Goal: Information Seeking & Learning: Find specific fact

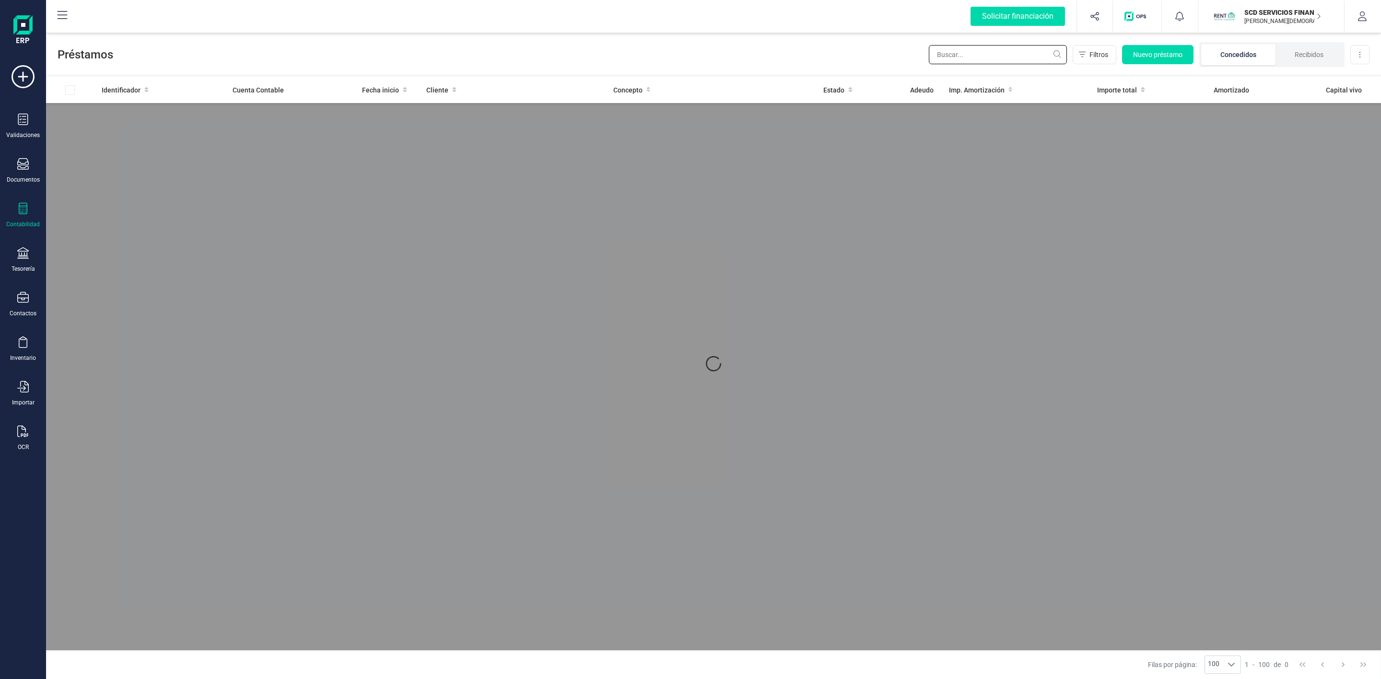
click at [1000, 58] on input "text" at bounding box center [998, 54] width 138 height 19
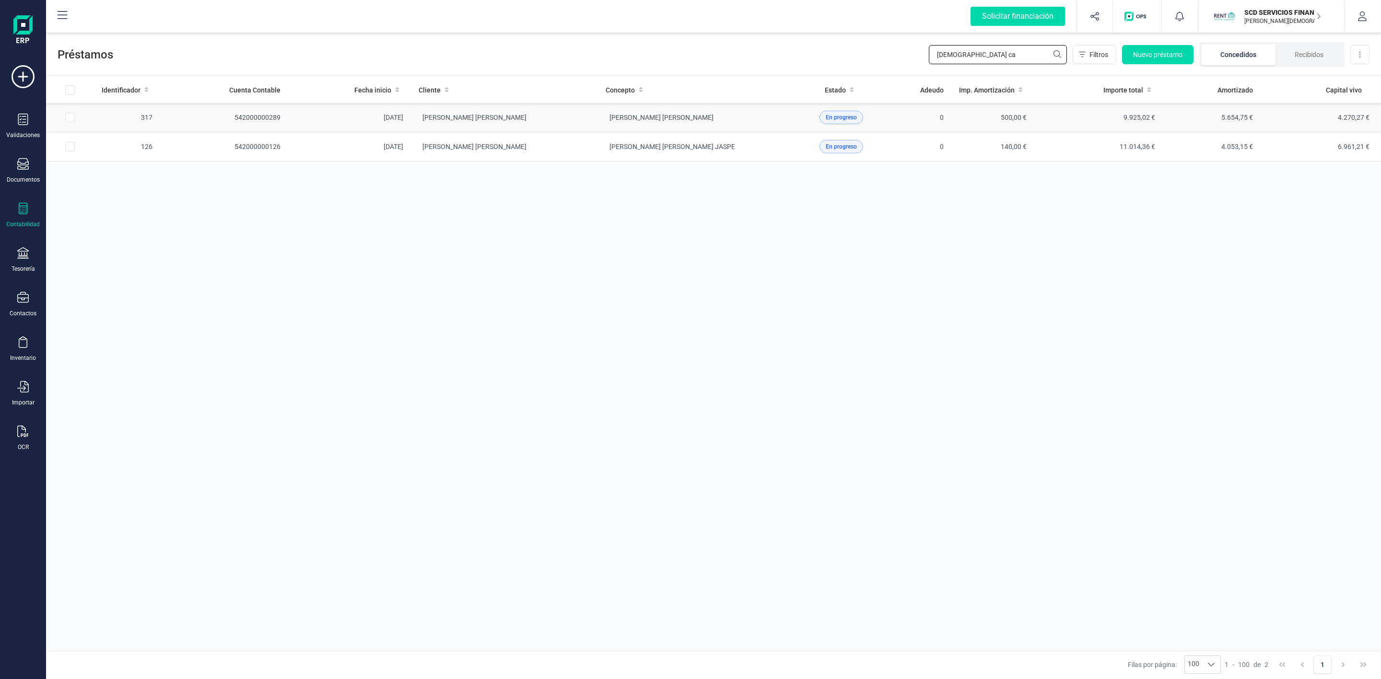
type input "[DEMOGRAPHIC_DATA] ca"
click at [577, 126] on td "[PERSON_NAME] [PERSON_NAME]" at bounding box center [504, 117] width 187 height 29
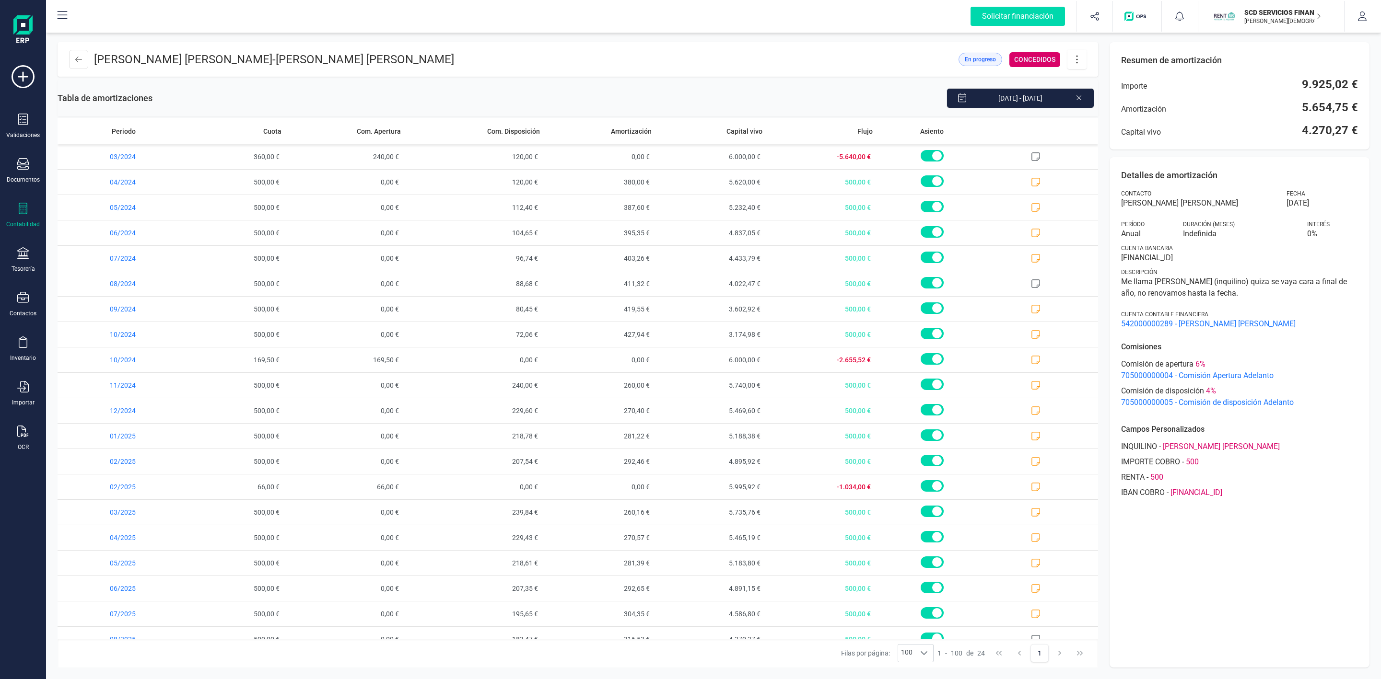
click at [1079, 95] on icon at bounding box center [1079, 97] width 8 height 10
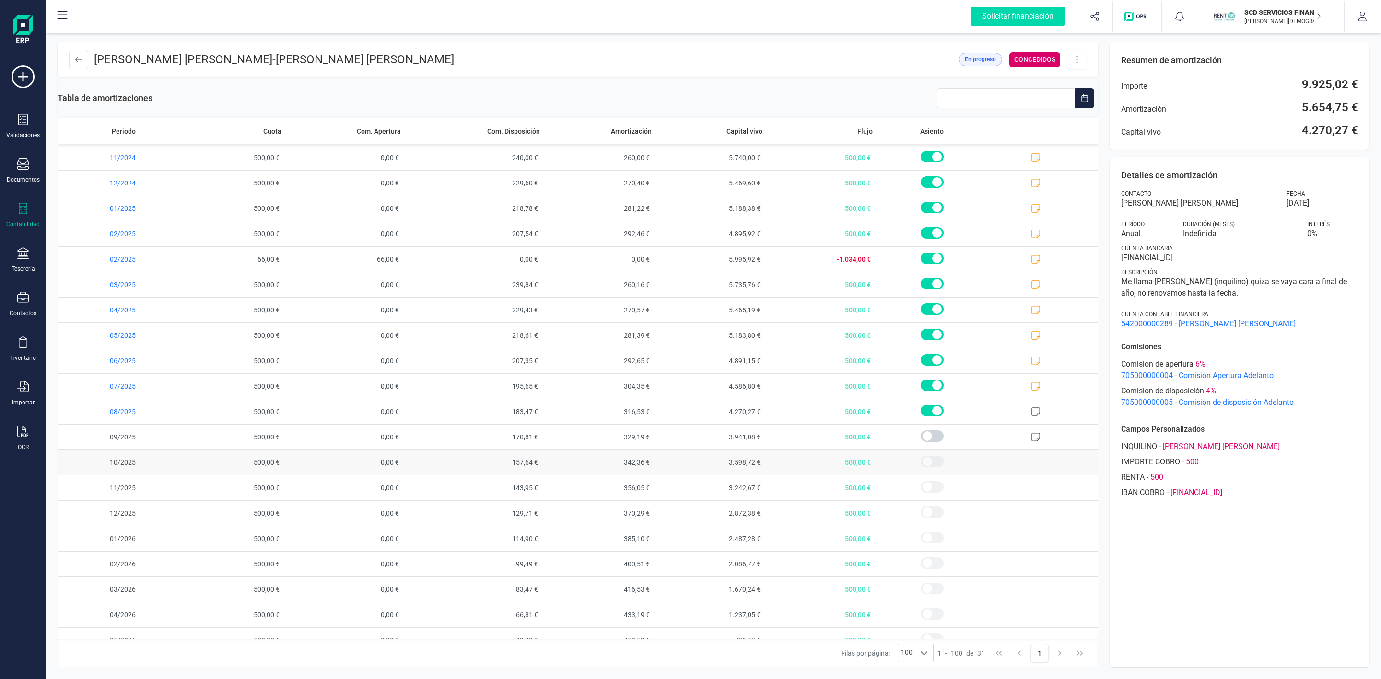
scroll to position [300, 0]
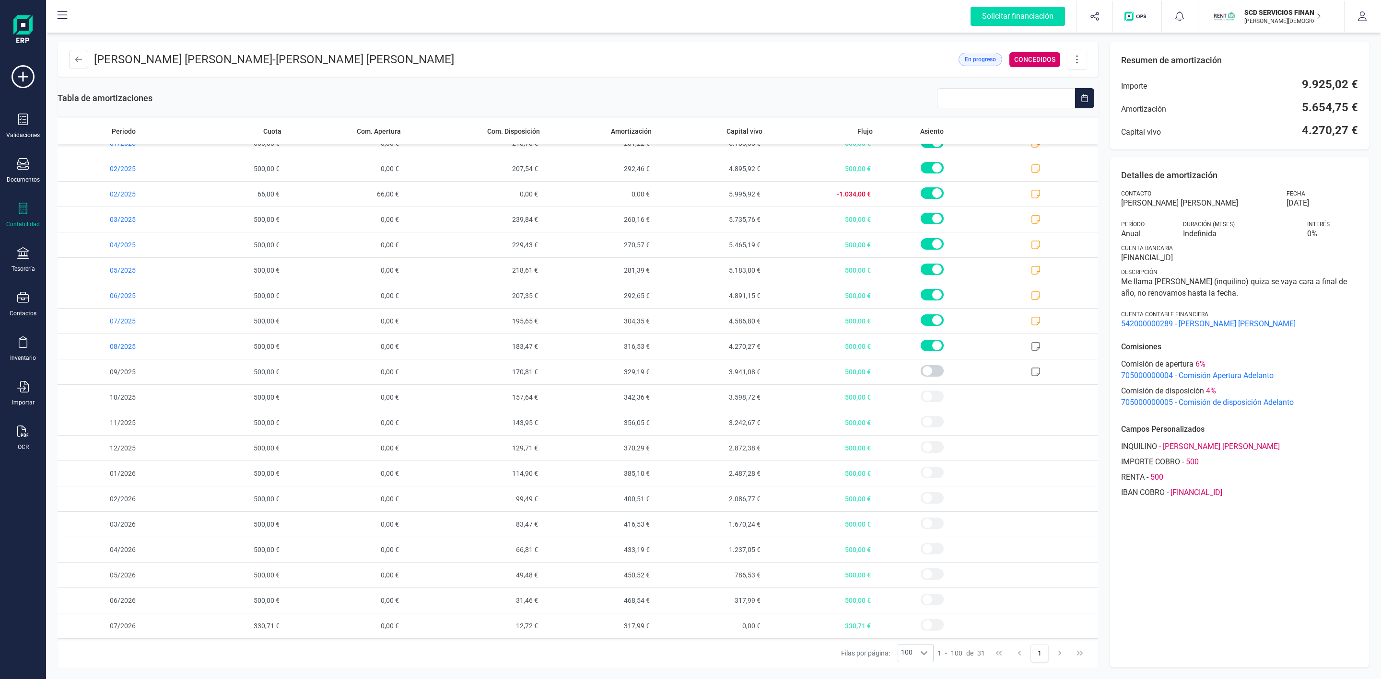
click at [11, 212] on div "Contabilidad" at bounding box center [23, 215] width 38 height 25
click at [104, 237] on div "Préstamos" at bounding box center [112, 245] width 113 height 19
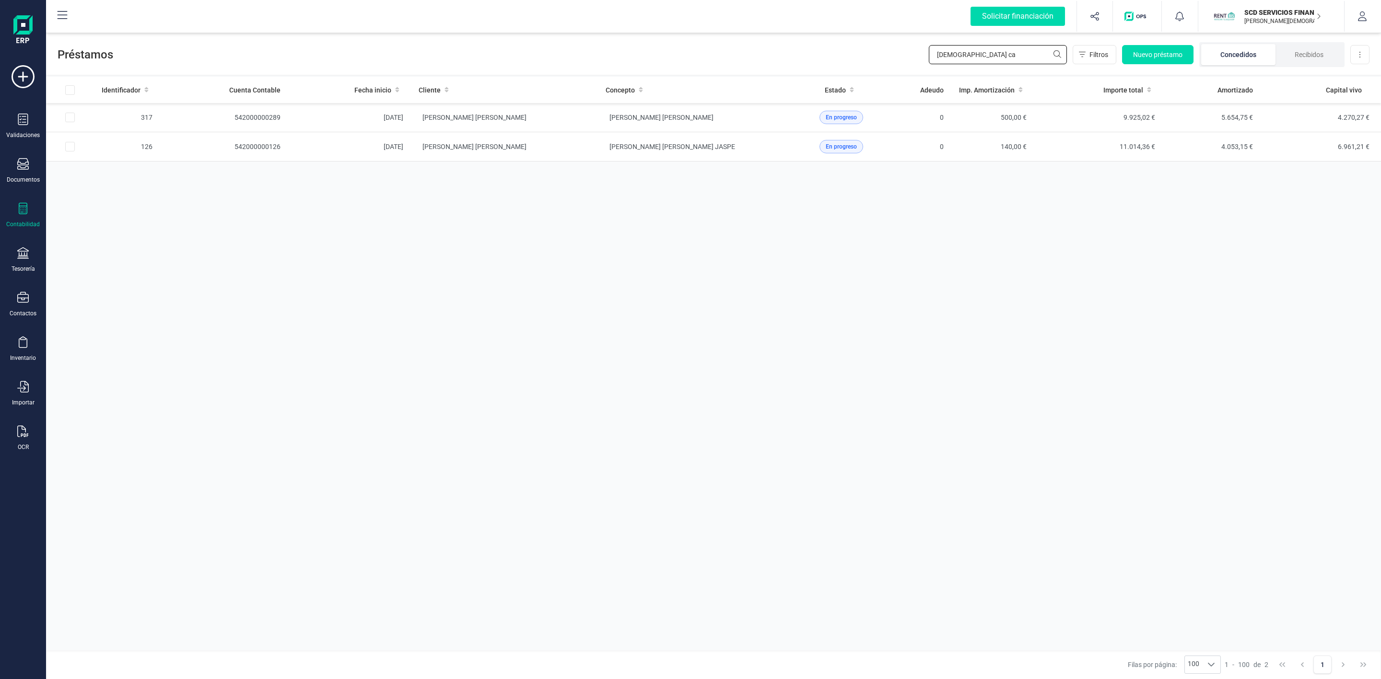
click at [813, 75] on div "Préstamos [DEMOGRAPHIC_DATA] ca Filtros Nuevo préstamo Concedidos Recibidos Des…" at bounding box center [713, 355] width 1335 height 649
type input "mercedes"
click at [576, 127] on td "MERCEDES DE LA IGLESIA DE LA MANO" at bounding box center [504, 117] width 187 height 29
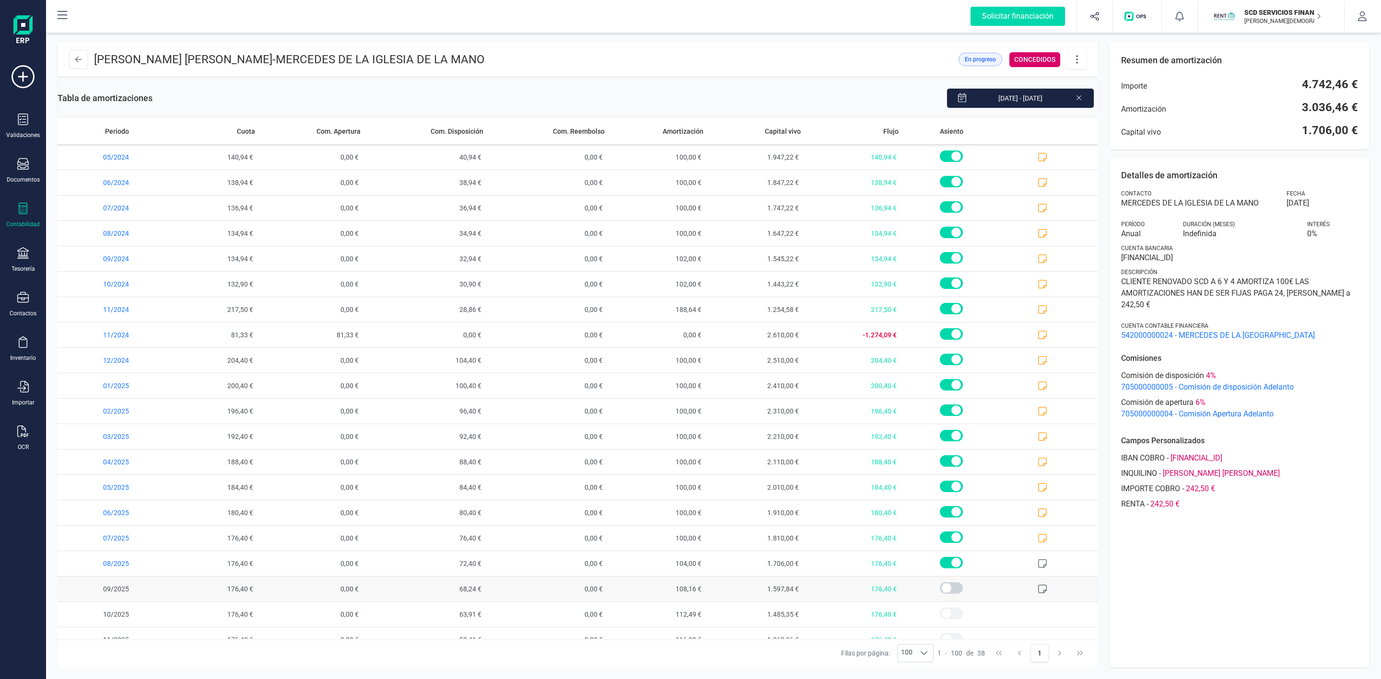
scroll to position [479, 0]
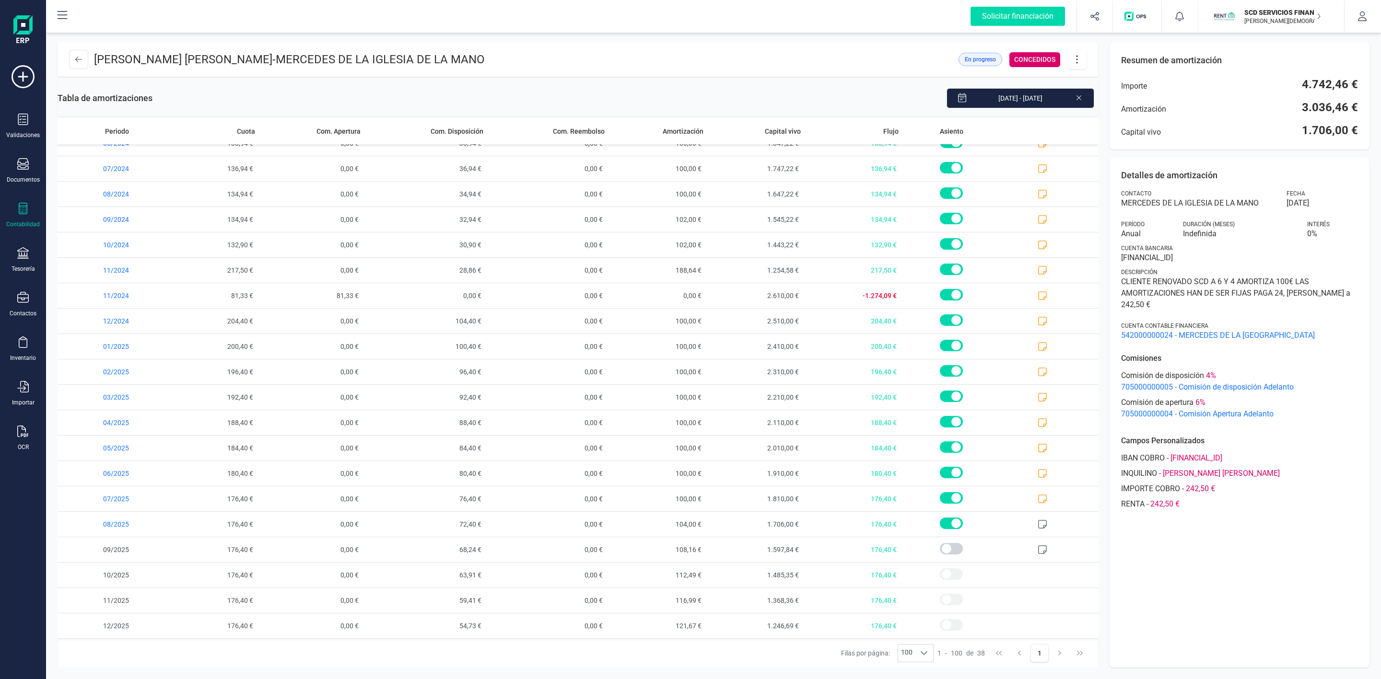
click at [470, 656] on div "[PERSON_NAME] por página: 100 100 100 1 - 100 de 38 1" at bounding box center [578, 653] width 1040 height 29
click at [641, 654] on div "[PERSON_NAME] por página: 100 100 100 1 - 100 de 38 1" at bounding box center [578, 653] width 1040 height 29
click at [21, 207] on icon at bounding box center [23, 209] width 12 height 12
click at [98, 245] on span "Préstamos" at bounding box center [102, 246] width 58 height 12
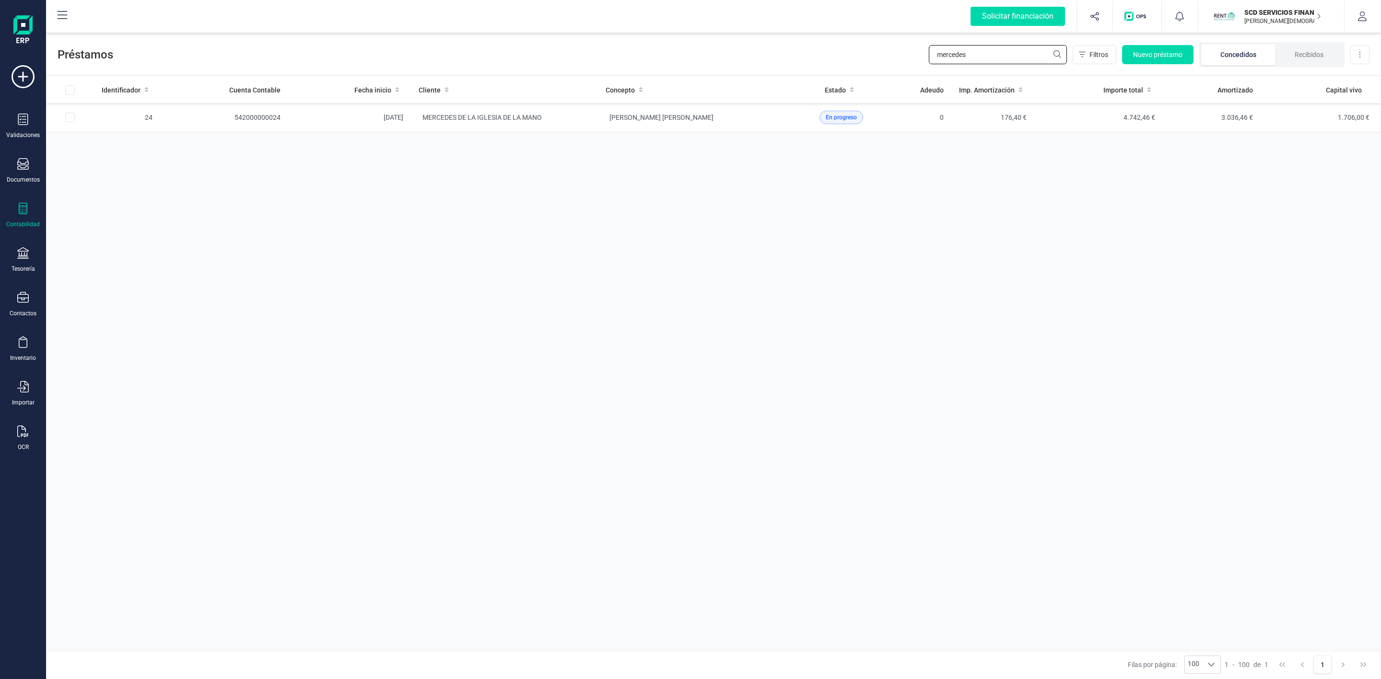
drag, startPoint x: 978, startPoint y: 53, endPoint x: 902, endPoint y: 50, distance: 75.8
click at [902, 50] on div "Préstamos mercedes Filtros Nuevo préstamo Concedidos Recibidos Descargar Excel" at bounding box center [713, 53] width 1335 height 44
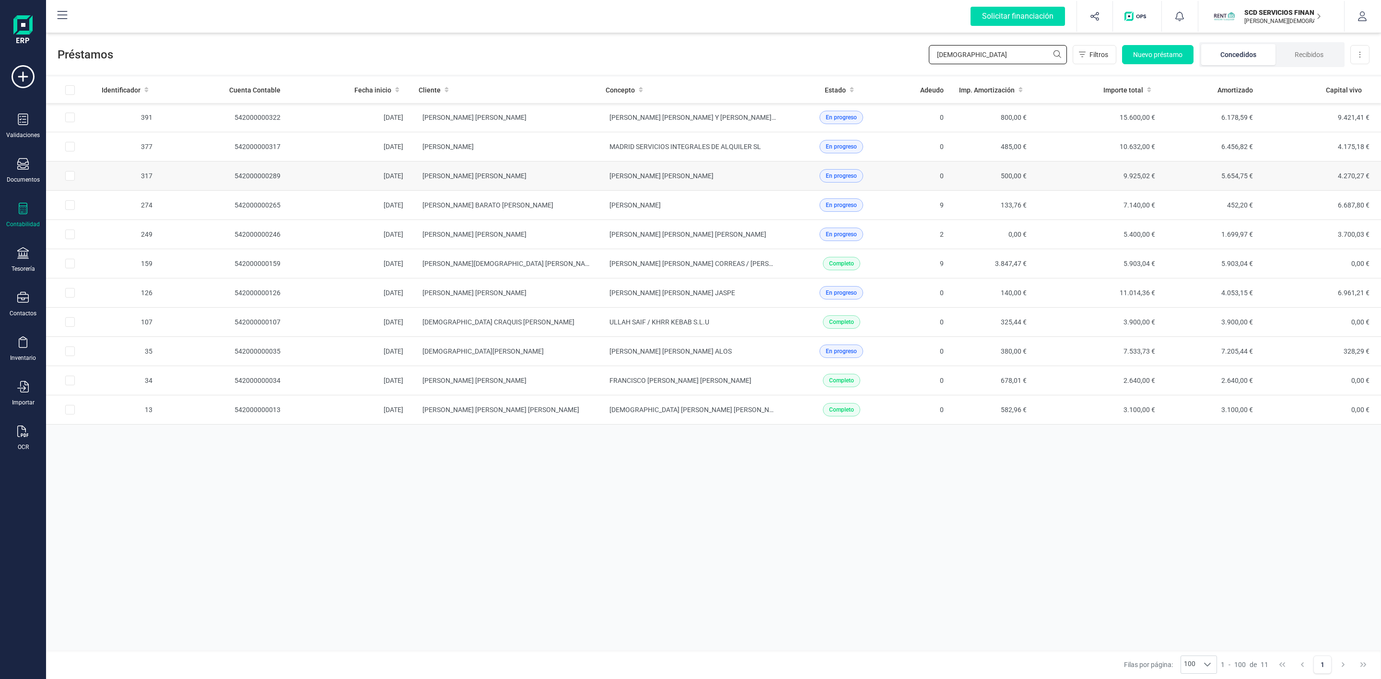
type input "[DEMOGRAPHIC_DATA]"
click at [551, 185] on td "[PERSON_NAME] [PERSON_NAME]" at bounding box center [504, 176] width 187 height 29
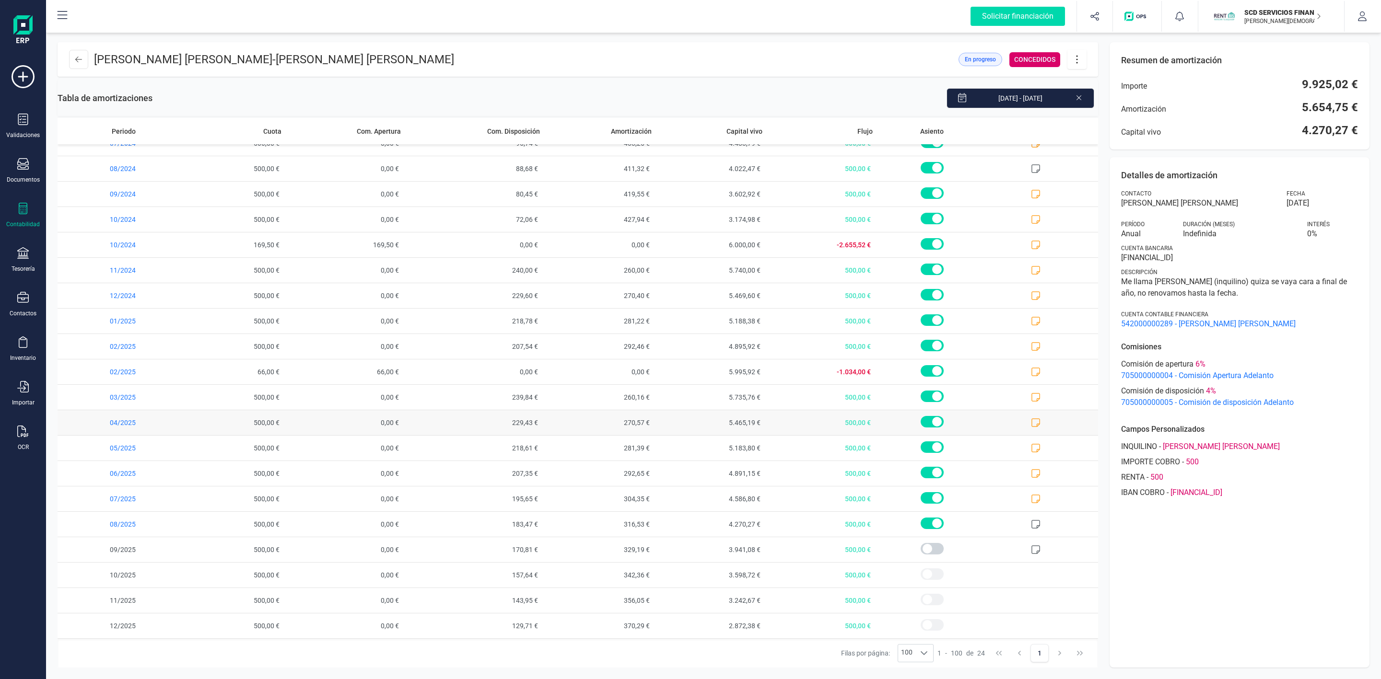
scroll to position [120, 0]
click at [1080, 96] on icon at bounding box center [1078, 97] width 5 height 5
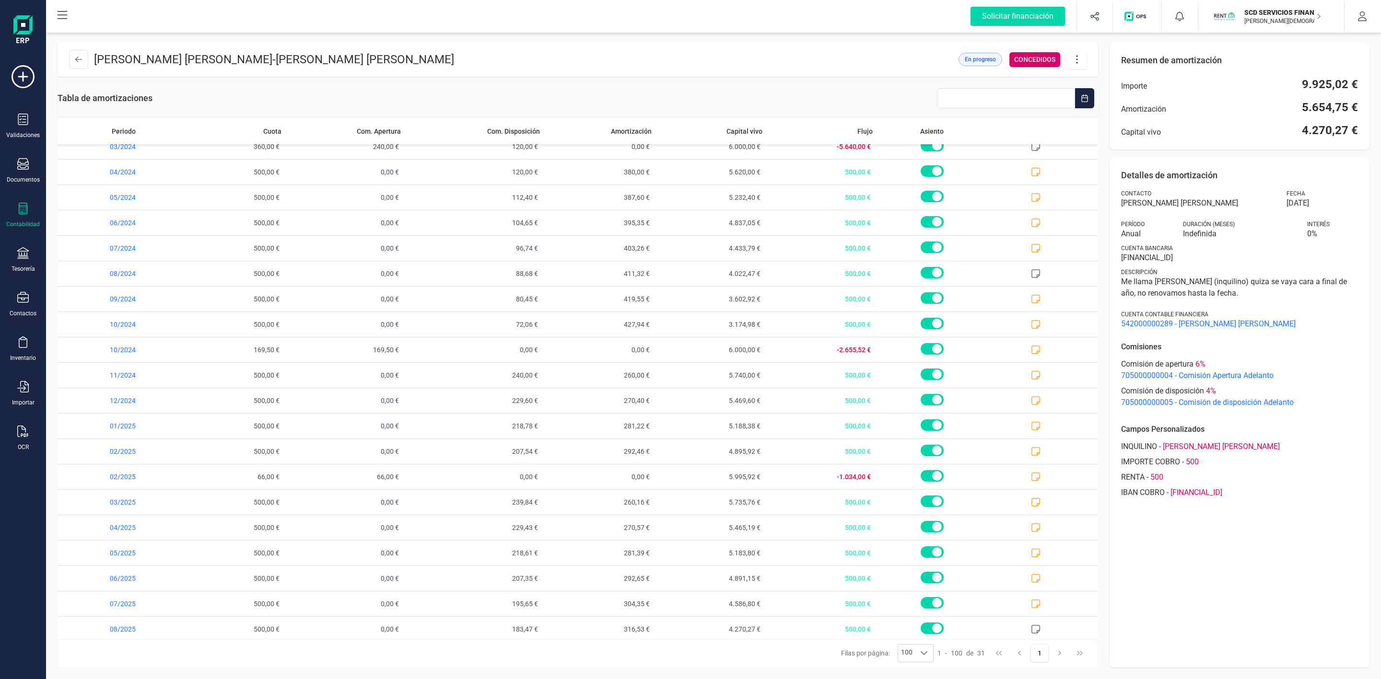
scroll to position [0, 0]
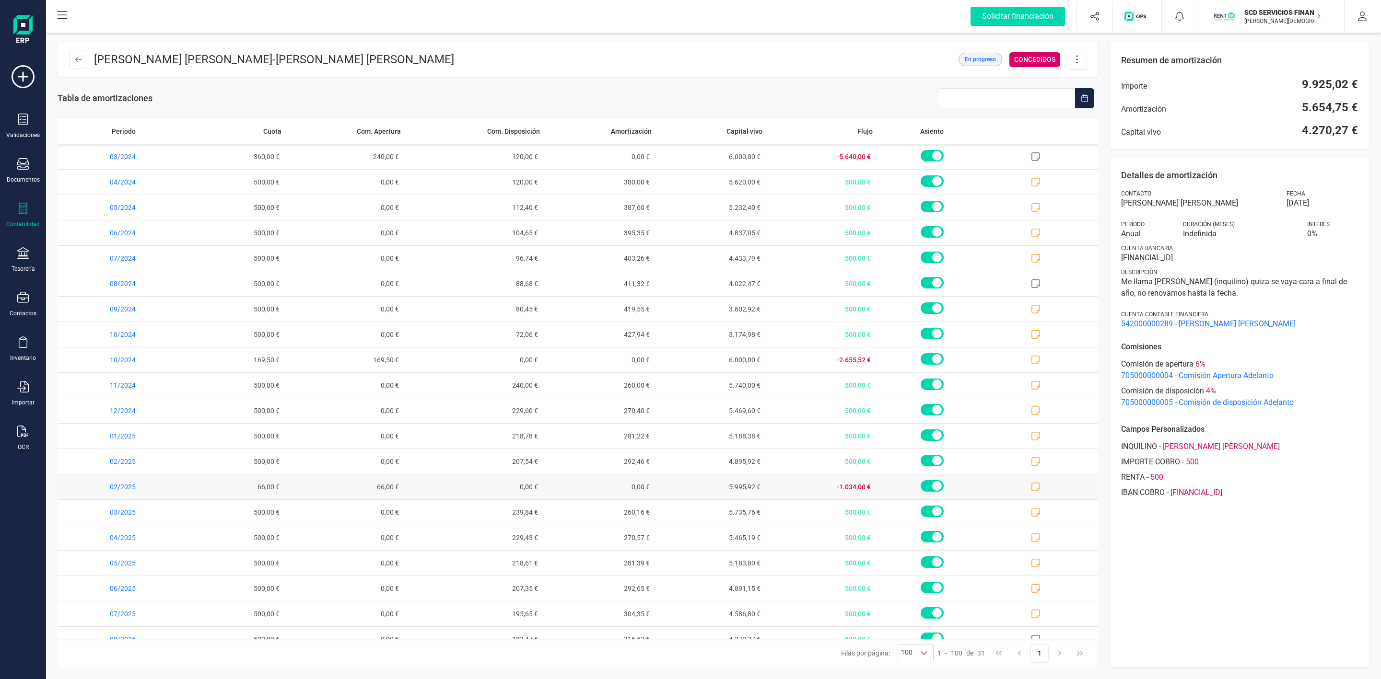
click at [1031, 489] on icon at bounding box center [1036, 487] width 10 height 10
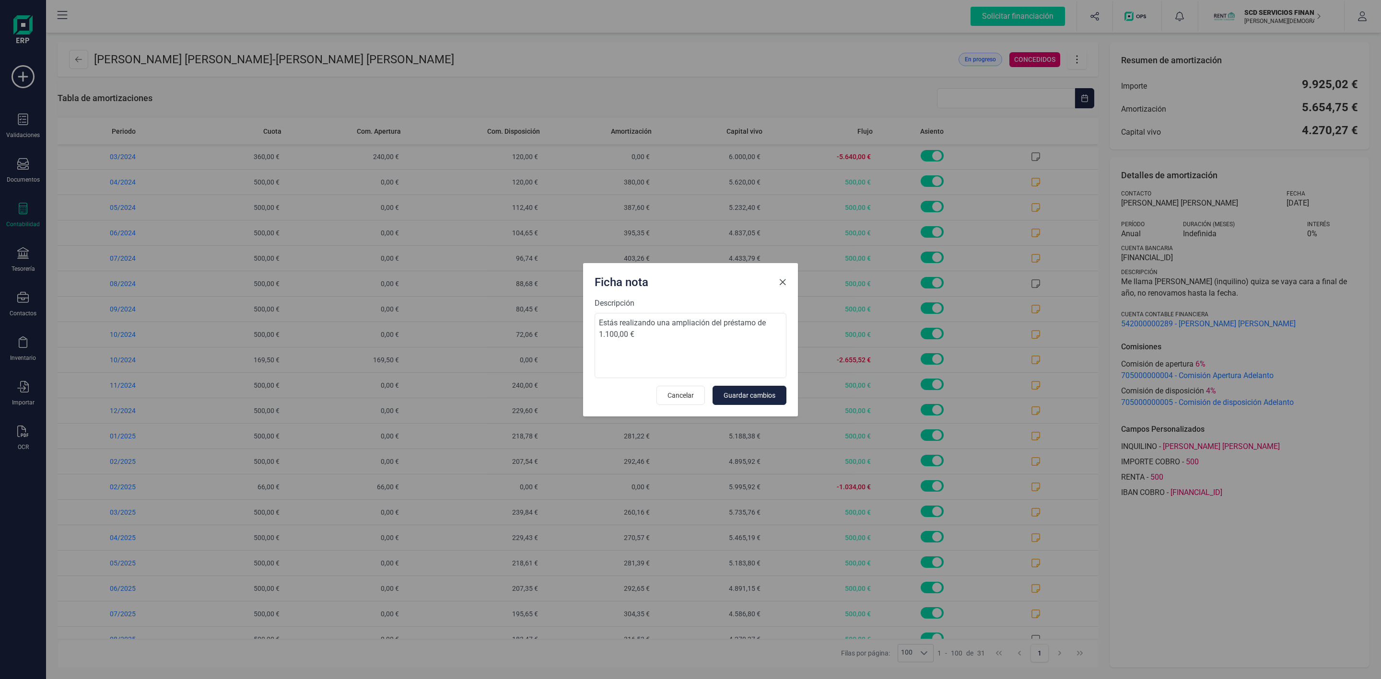
click at [784, 281] on span "Close" at bounding box center [783, 283] width 8 height 8
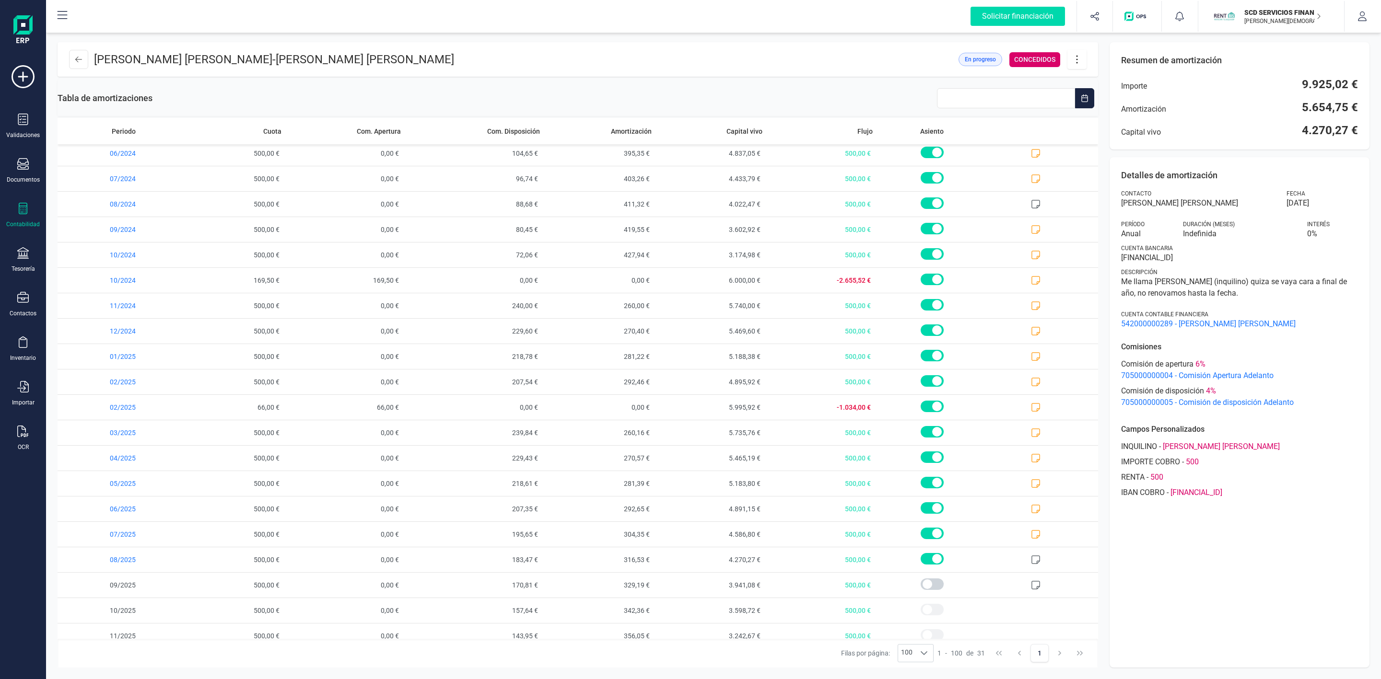
scroll to position [300, 0]
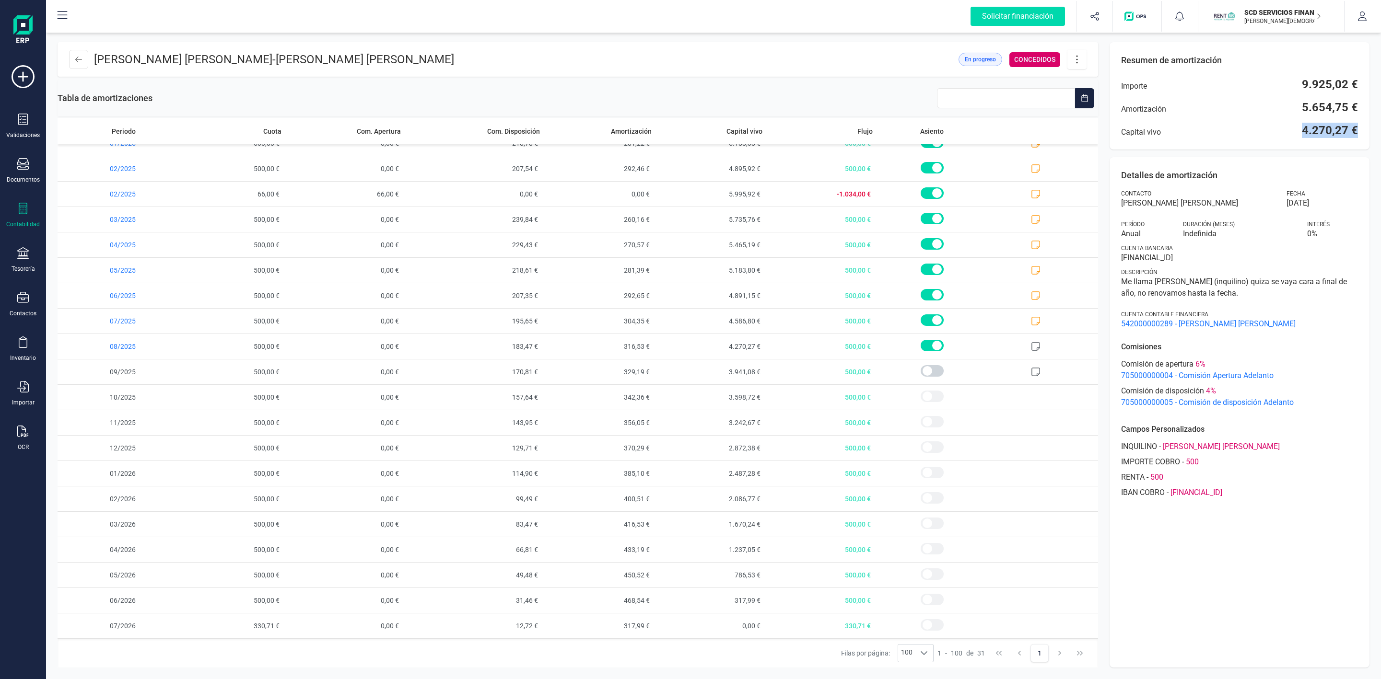
drag, startPoint x: 1302, startPoint y: 129, endPoint x: 1368, endPoint y: 137, distance: 66.6
click at [1380, 127] on div "[PERSON_NAME] [PERSON_NAME] - [PERSON_NAME] [PERSON_NAME] En progreso CONCEDIDO…" at bounding box center [713, 355] width 1335 height 649
click at [1076, 56] on icon at bounding box center [1076, 60] width 1 height 8
click at [1112, 126] on span "Descargar en PDF" at bounding box center [1130, 127] width 88 height 8
click at [18, 257] on icon at bounding box center [23, 253] width 12 height 12
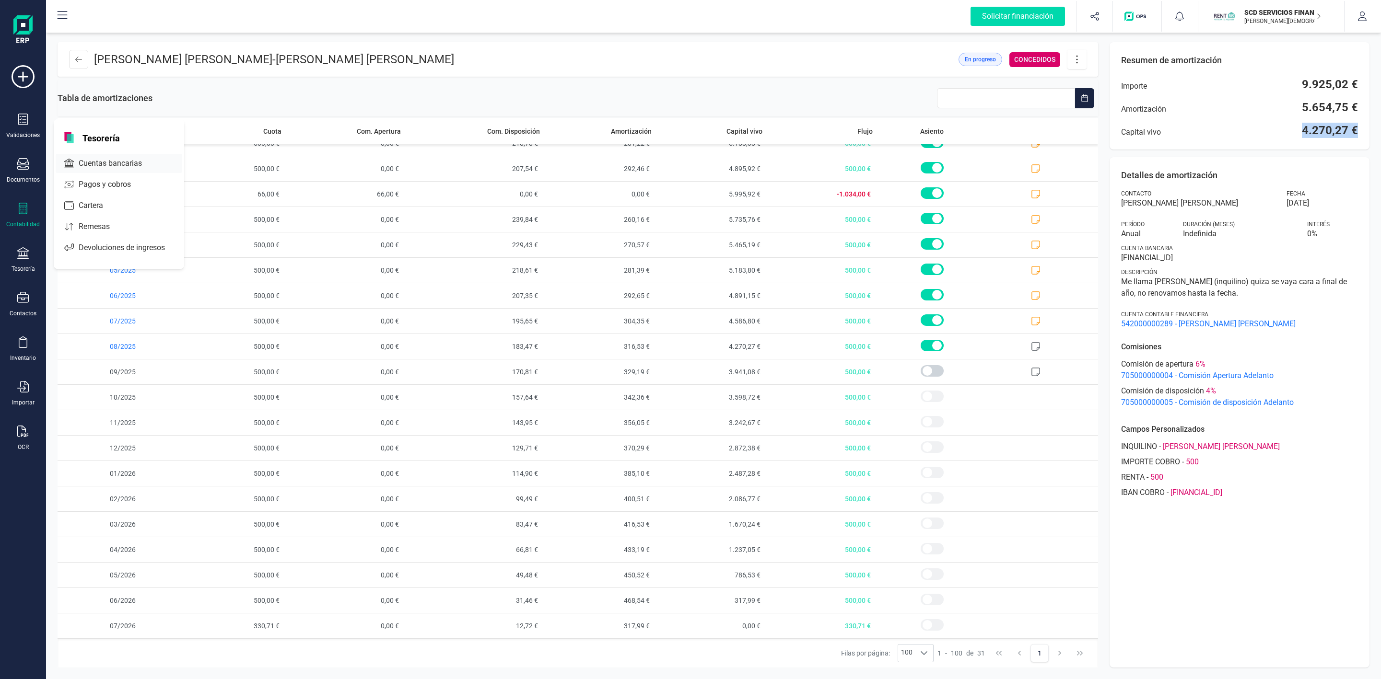
click at [118, 164] on span "Cuentas bancarias" at bounding box center [117, 164] width 84 height 12
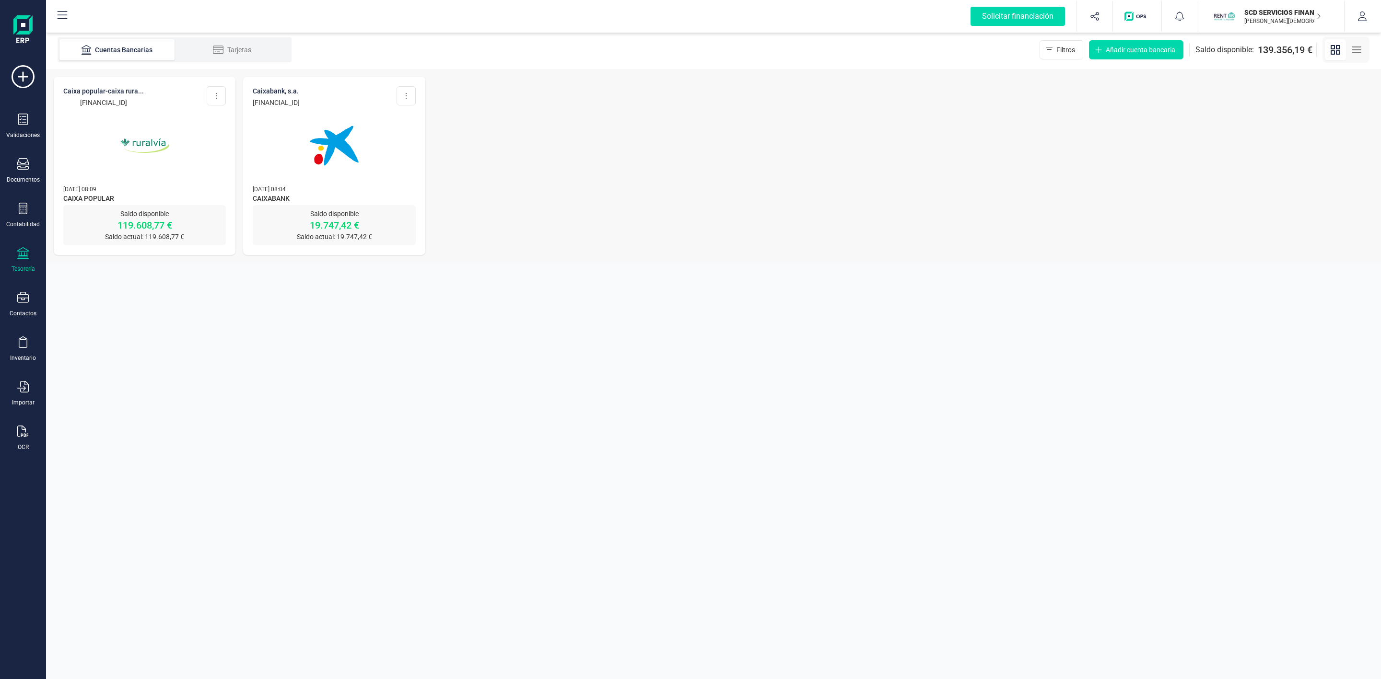
click at [136, 180] on img at bounding box center [145, 145] width 81 height 81
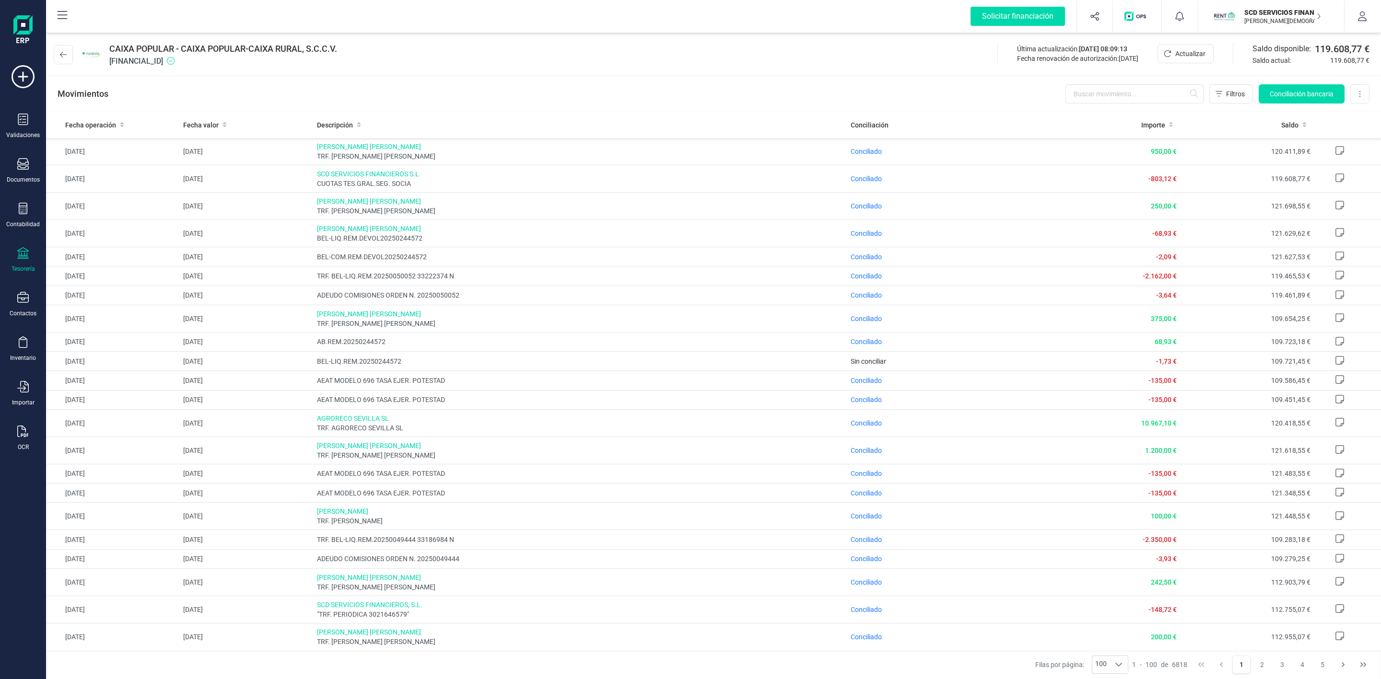
drag, startPoint x: 215, startPoint y: 60, endPoint x: 111, endPoint y: 49, distance: 104.7
click at [111, 49] on div "CAIXA POPULAR - CAIXA POPULAR-CAIXA RURAL, S.C.C.V. [FINANCIAL_ID]" at bounding box center [223, 54] width 228 height 25
copy div "CAIXA POPULAR - CAIXA POPULAR-CAIXA RURAL, S.C.C.V. [FINANCIAL_ID]"
click at [17, 206] on icon at bounding box center [23, 209] width 12 height 12
click at [102, 242] on span "Préstamos" at bounding box center [104, 246] width 58 height 12
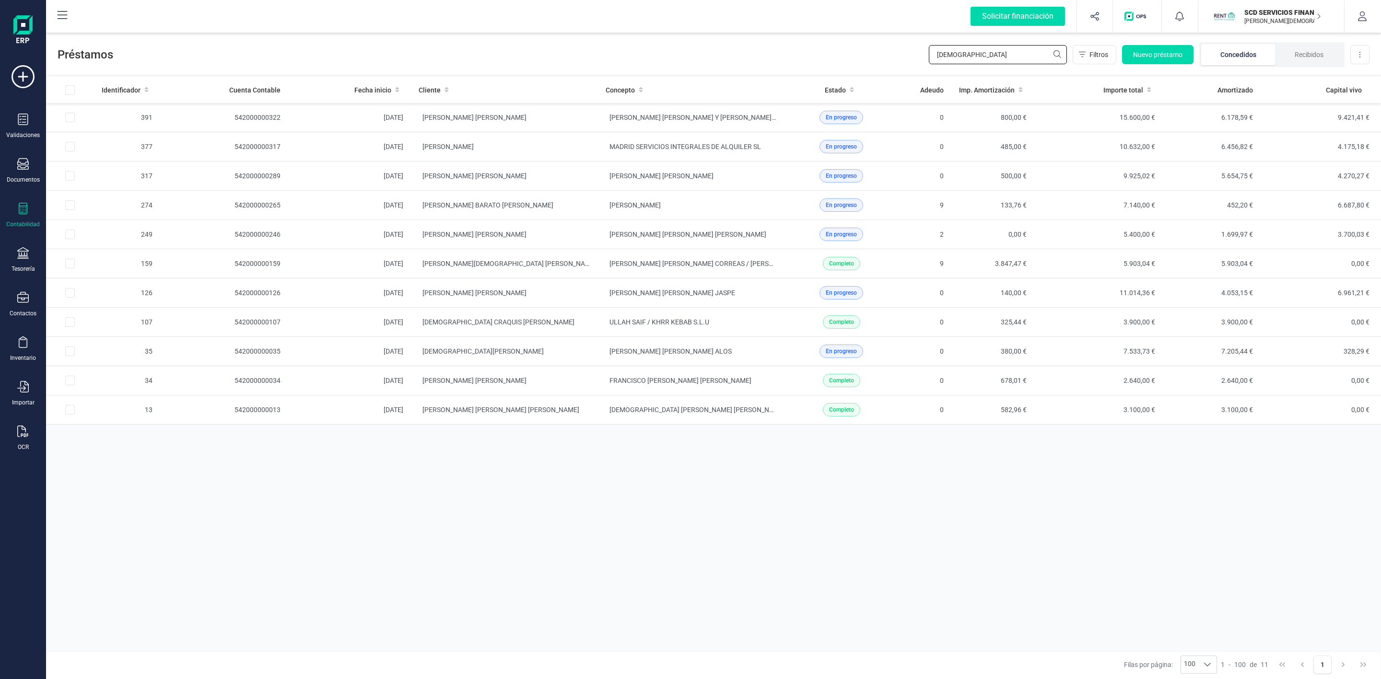
click at [715, 65] on div "Préstamos jesus Filtros Nuevo préstamo Concedidos Recibidos Descargar Excel" at bounding box center [713, 53] width 1335 height 44
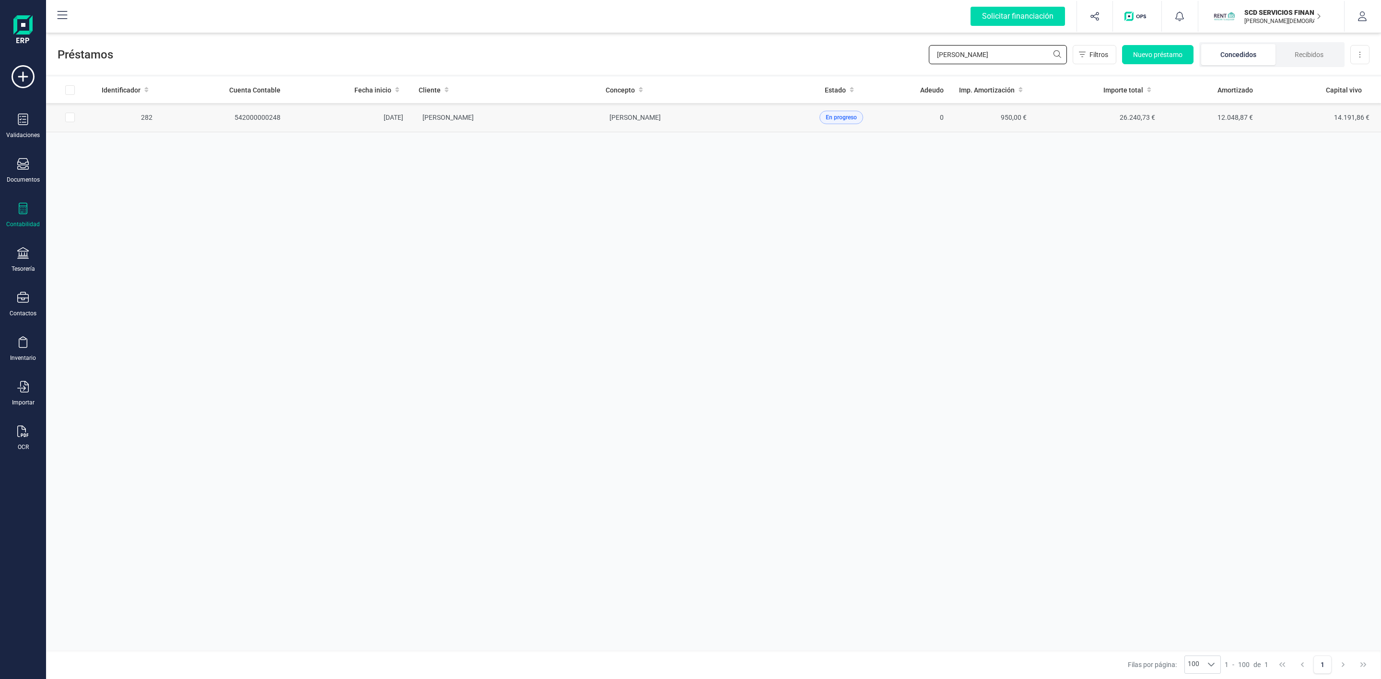
type input "[PERSON_NAME]"
click at [591, 121] on td "[PERSON_NAME]" at bounding box center [504, 117] width 187 height 29
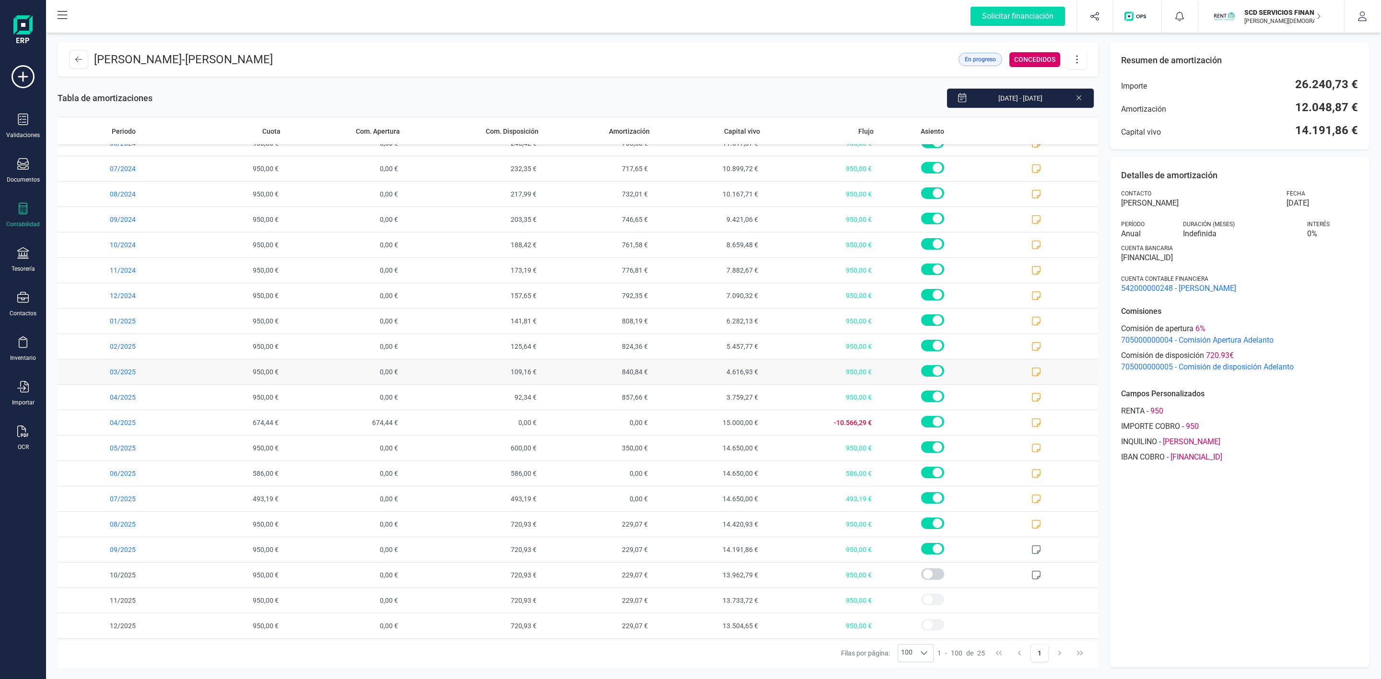
scroll to position [146, 0]
click at [75, 56] on icon at bounding box center [78, 60] width 7 height 8
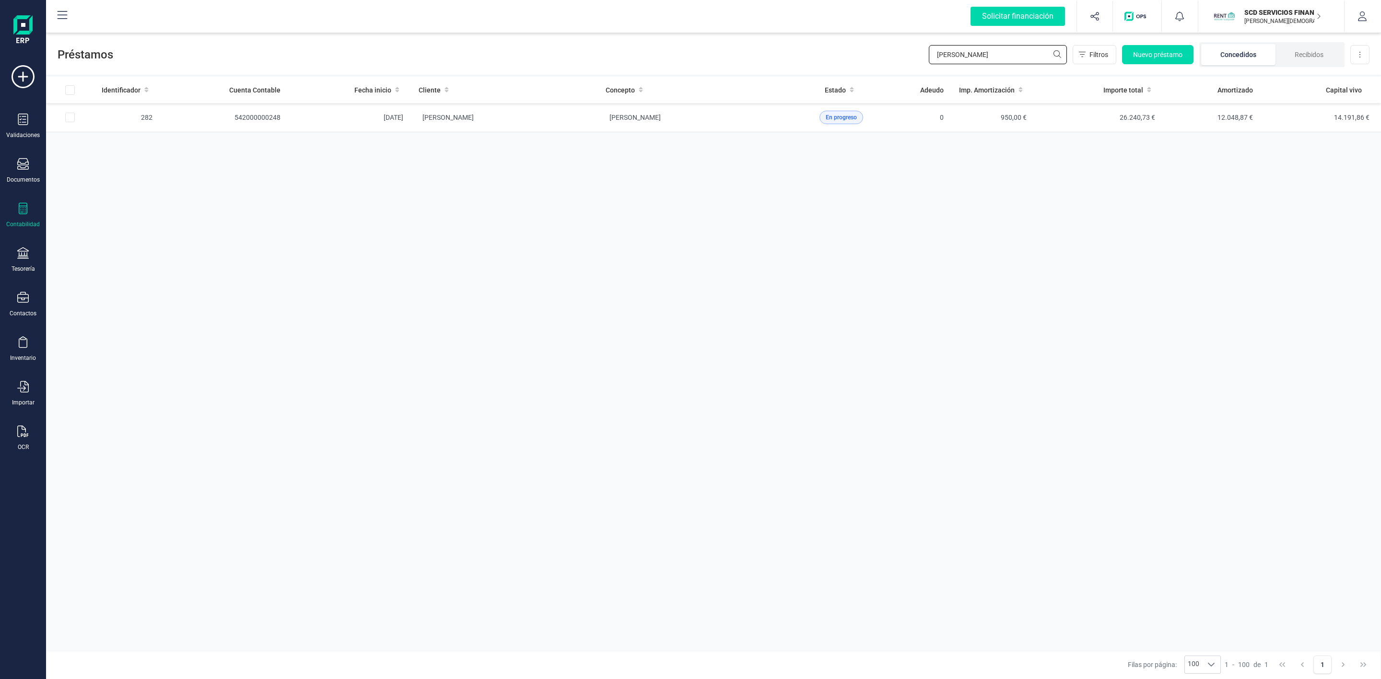
drag, startPoint x: 973, startPoint y: 57, endPoint x: 889, endPoint y: 50, distance: 83.7
click at [889, 50] on div "Préstamos [PERSON_NAME] pa Filtros Nuevo préstamo Concedidos Recibidos Descarga…" at bounding box center [713, 53] width 1335 height 44
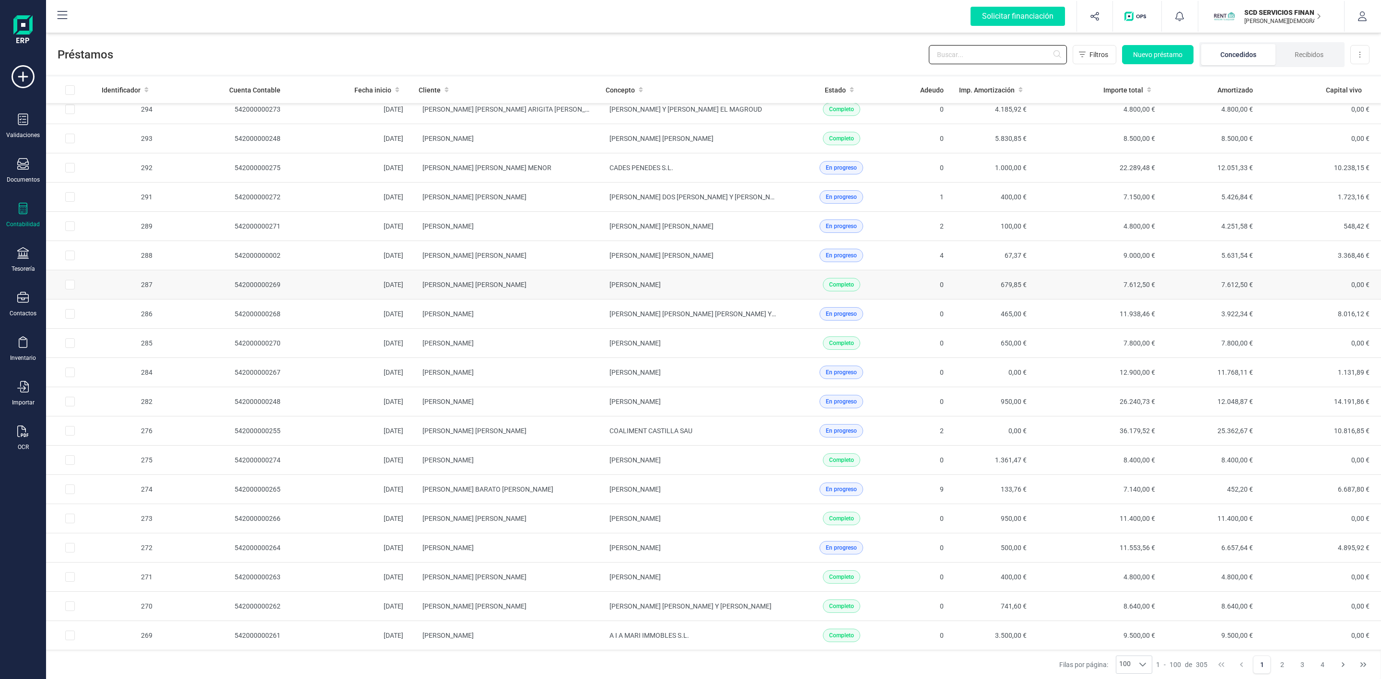
scroll to position [2446, 0]
click at [1281, 663] on button "2" at bounding box center [1282, 665] width 18 height 18
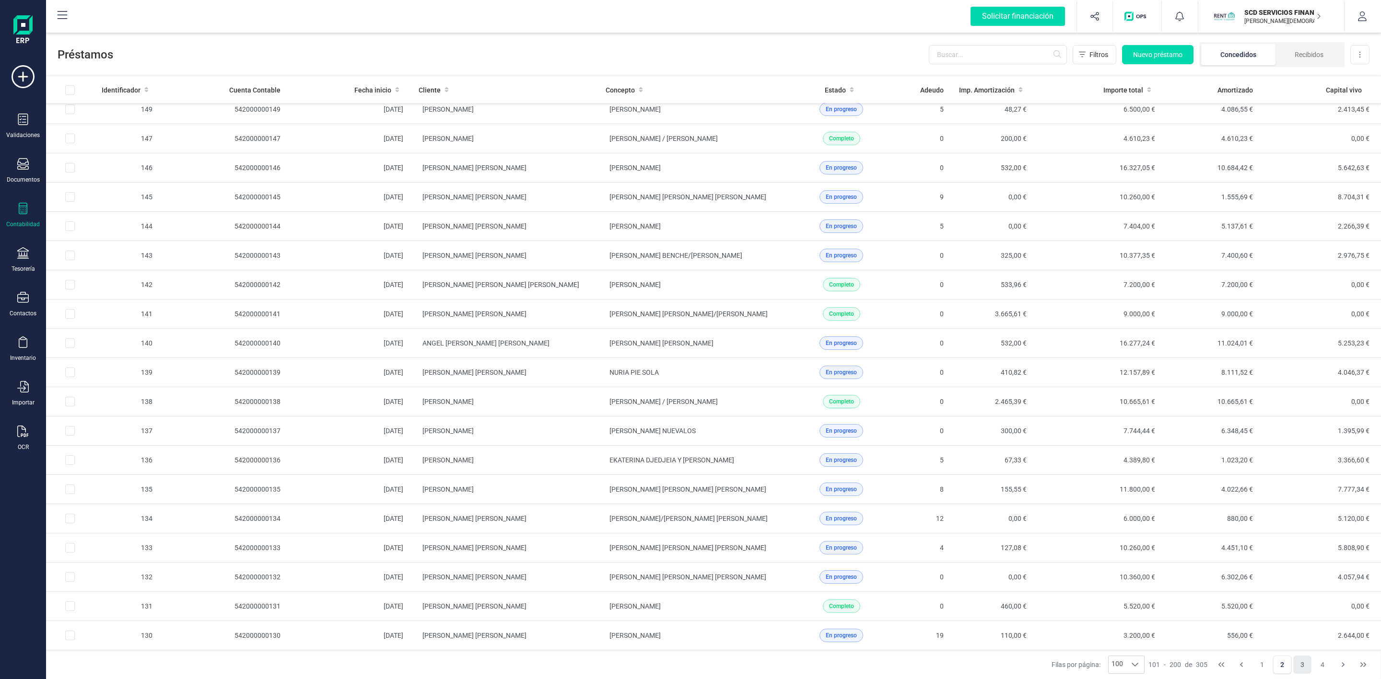
click at [1299, 662] on button "3" at bounding box center [1302, 665] width 18 height 18
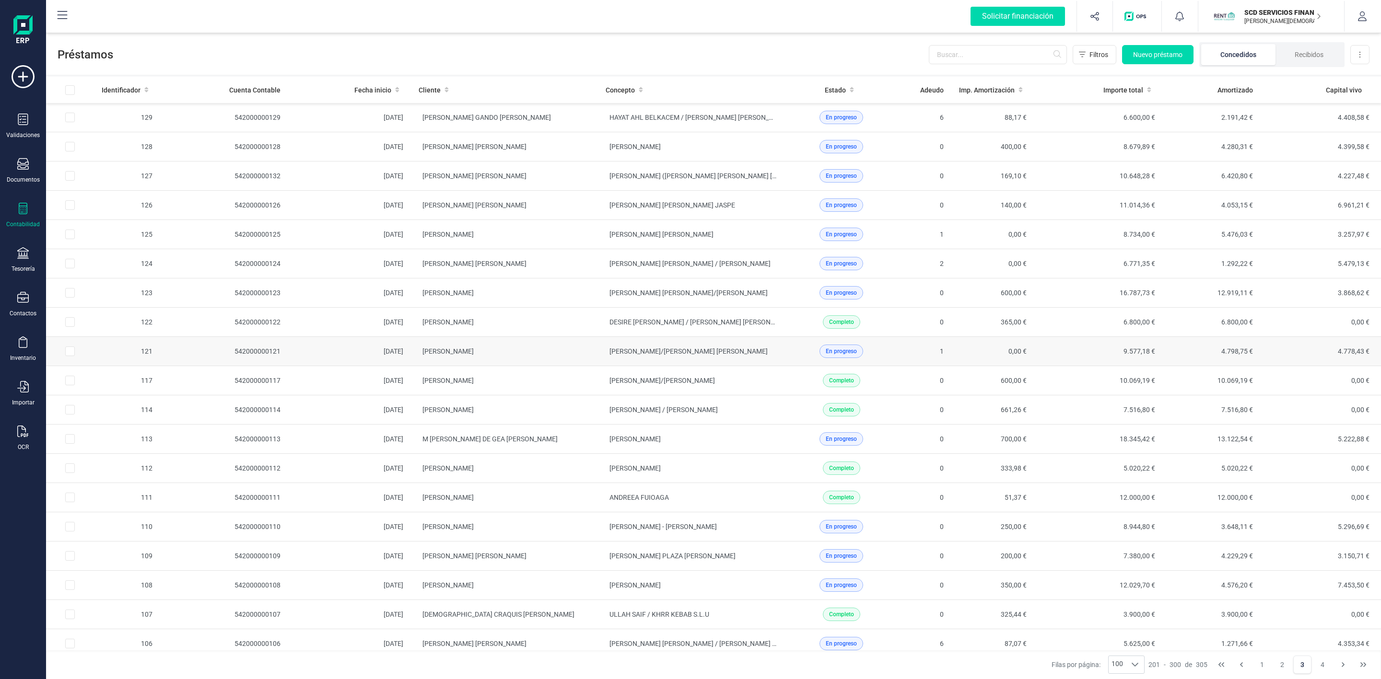
click at [580, 354] on td "[PERSON_NAME]" at bounding box center [504, 351] width 187 height 29
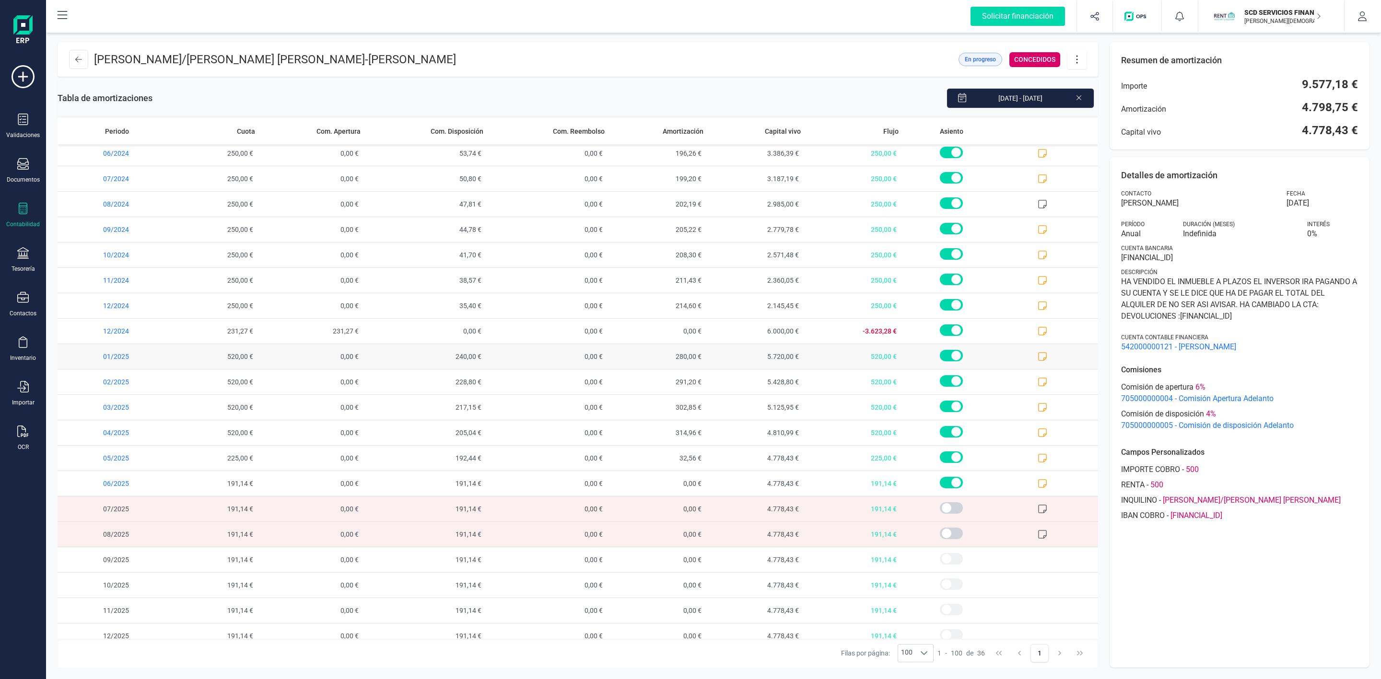
scroll to position [428, 0]
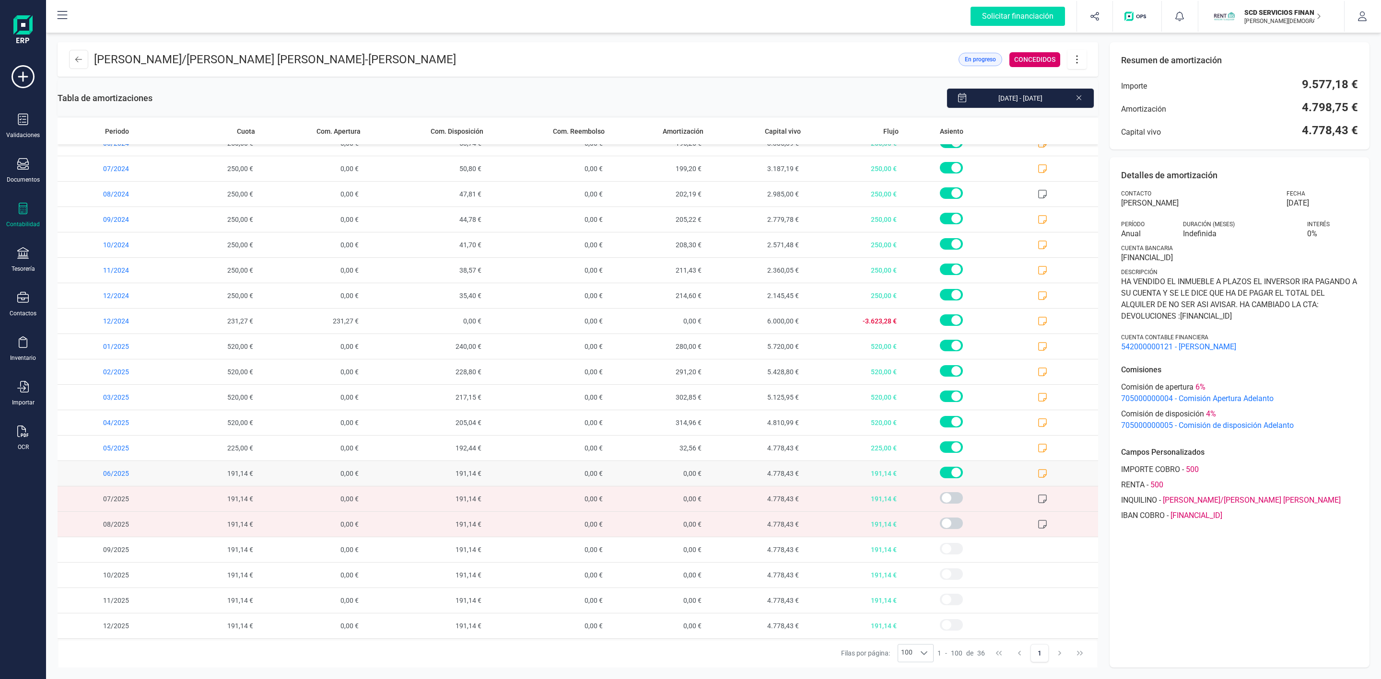
click at [1038, 472] on icon at bounding box center [1043, 474] width 10 height 10
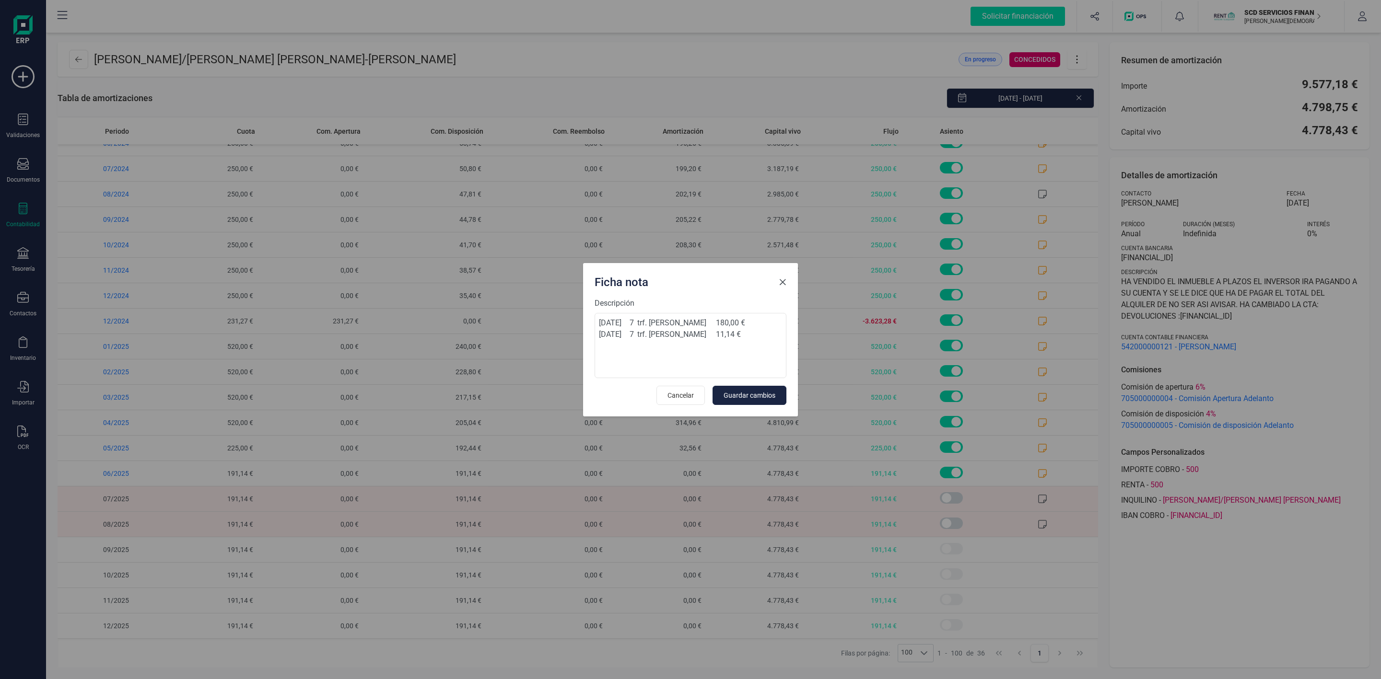
click at [780, 282] on span "Close" at bounding box center [783, 283] width 8 height 8
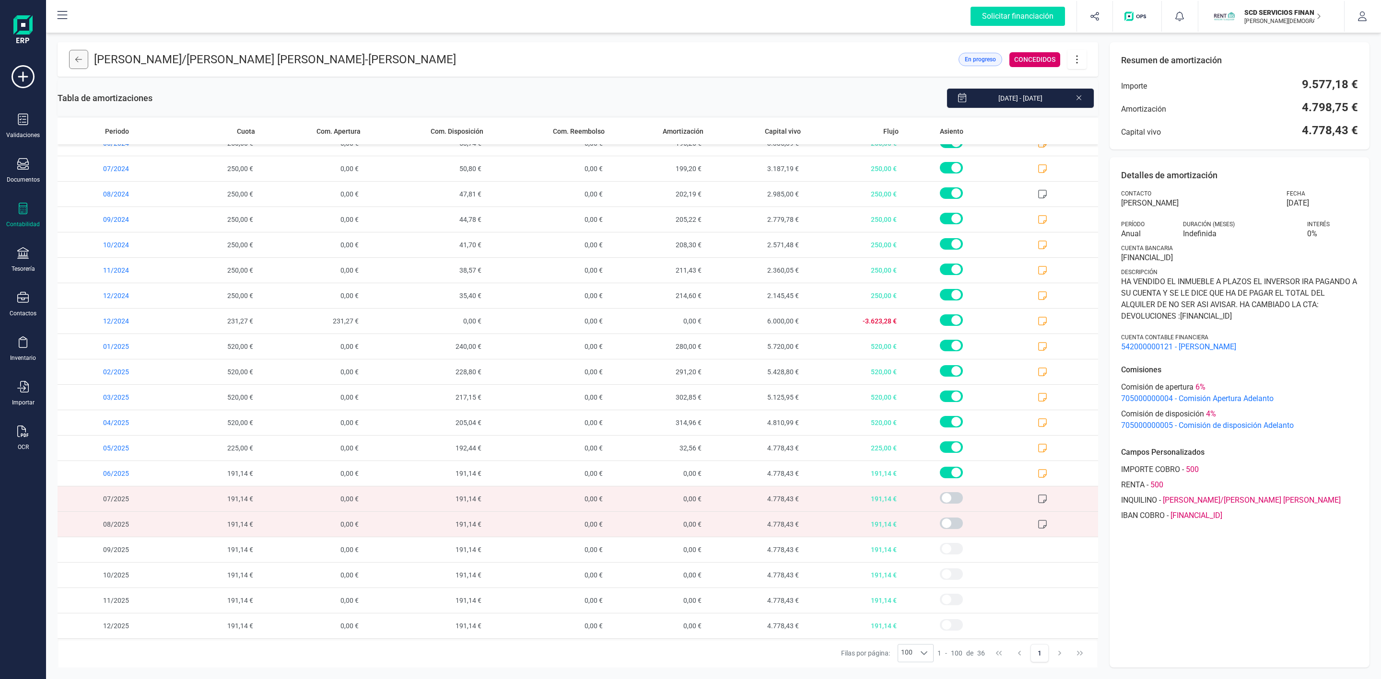
click at [81, 59] on icon at bounding box center [78, 60] width 7 height 8
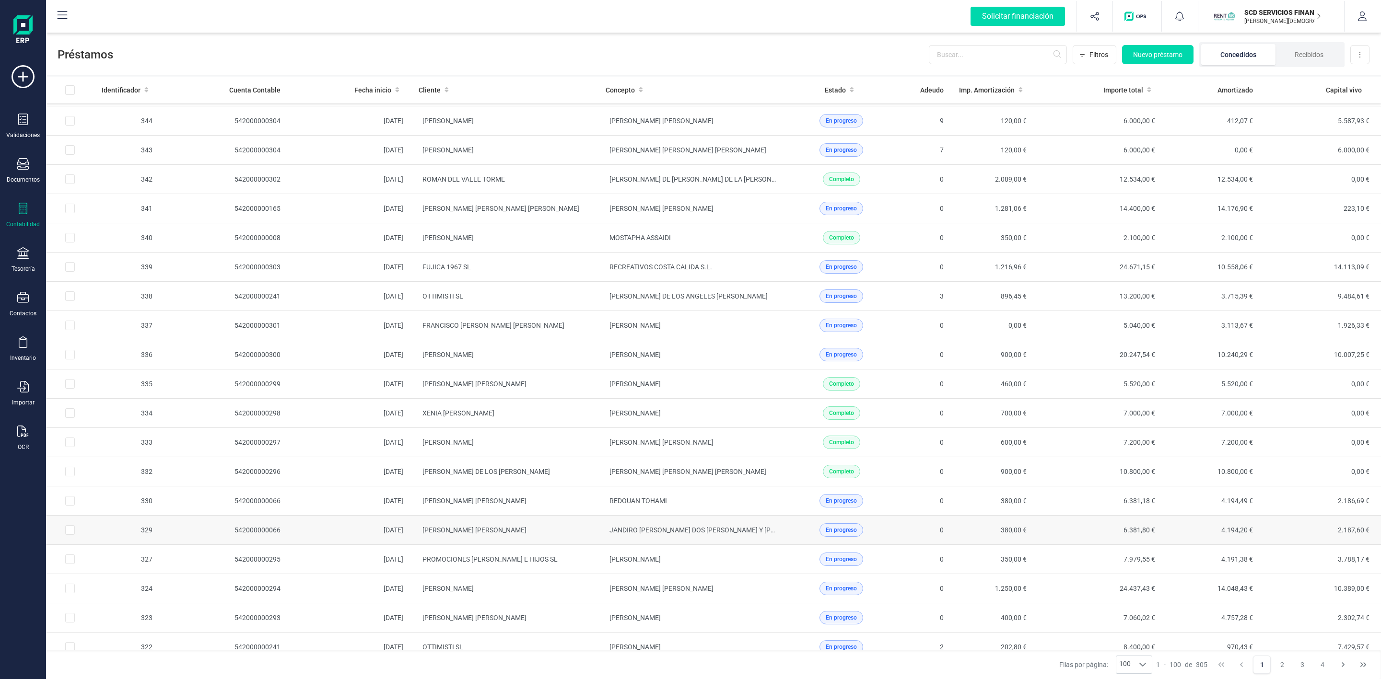
scroll to position [1295, 0]
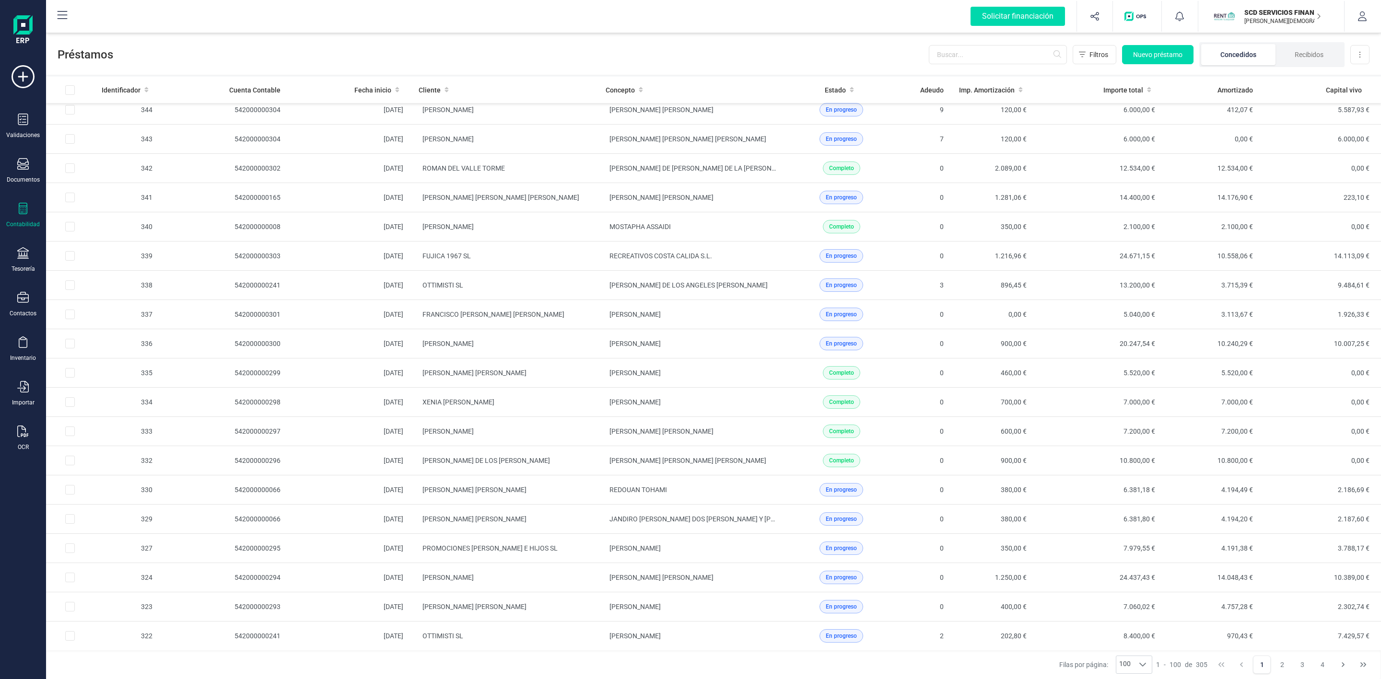
click at [690, 10] on div "Solicitar financiación Importaciones completadas 0 / 0 SCD SERVICIOS FINANCIERO…" at bounding box center [713, 16] width 1333 height 31
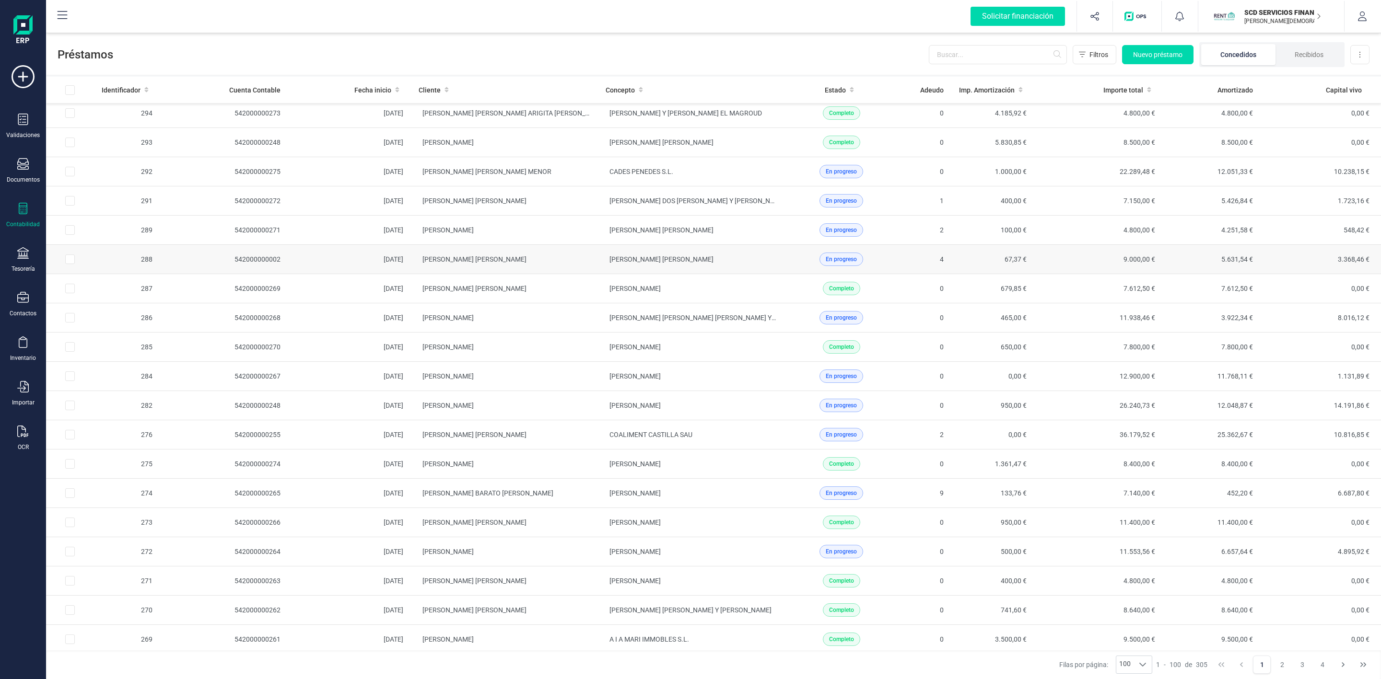
scroll to position [2446, 0]
click at [1305, 664] on button "3" at bounding box center [1302, 665] width 18 height 18
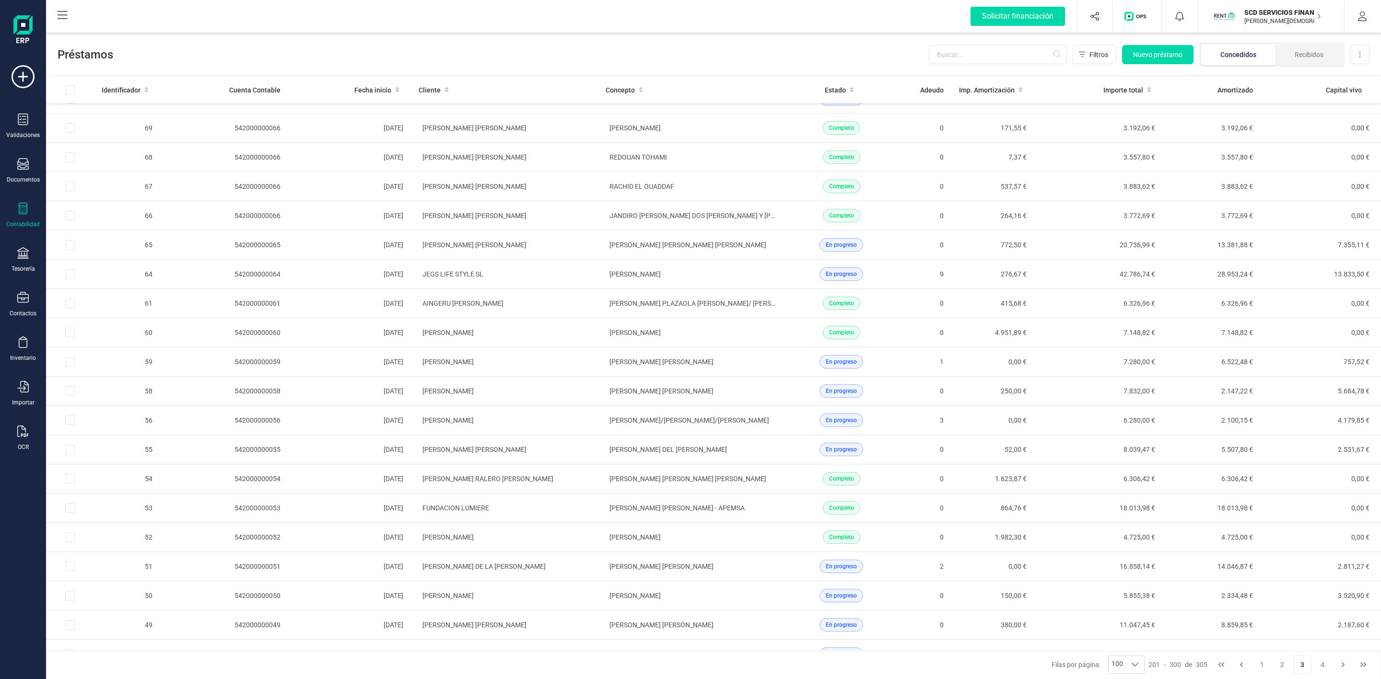
scroll to position [1582, 0]
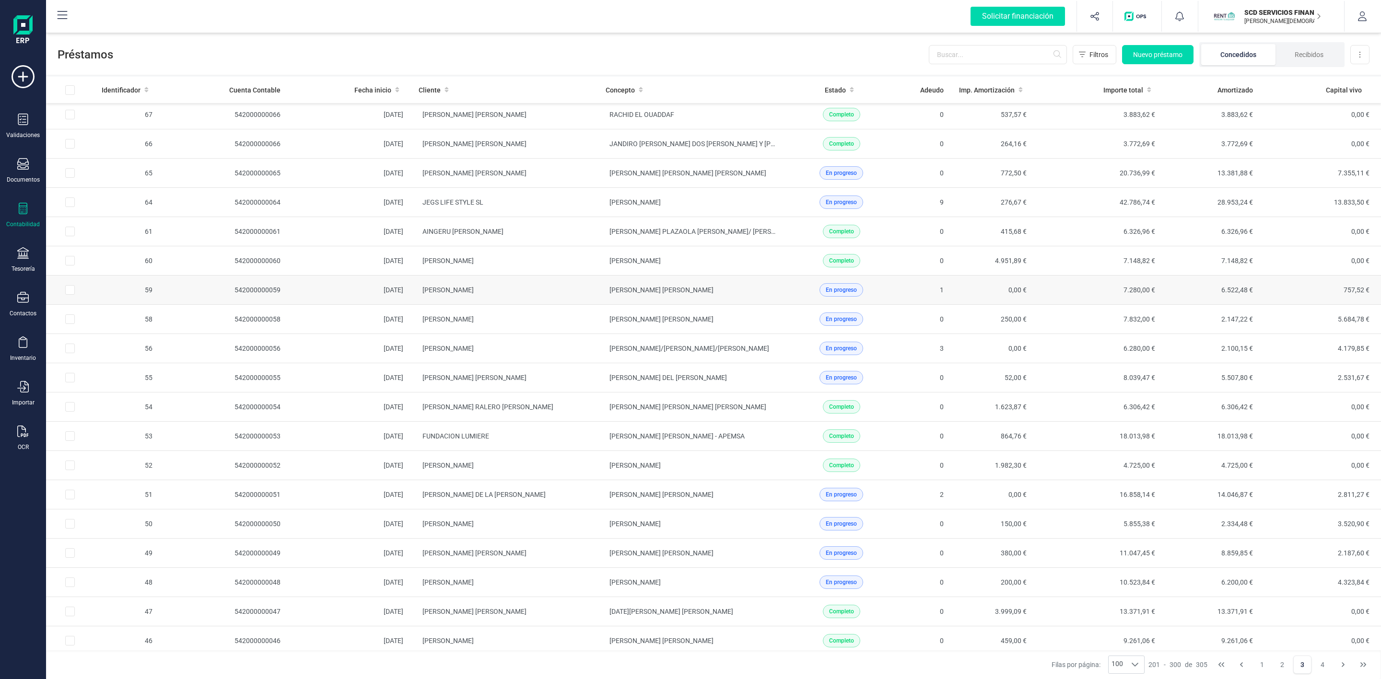
click at [590, 305] on td "[PERSON_NAME]" at bounding box center [504, 290] width 187 height 29
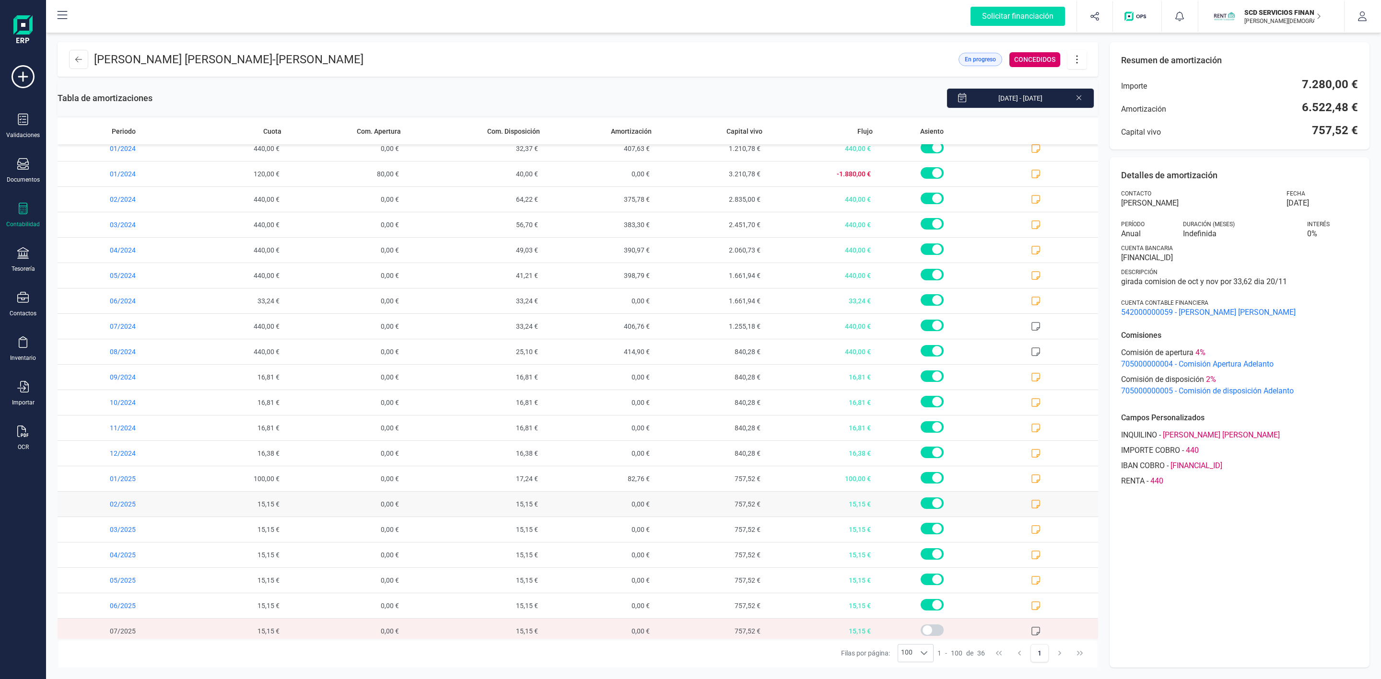
scroll to position [428, 0]
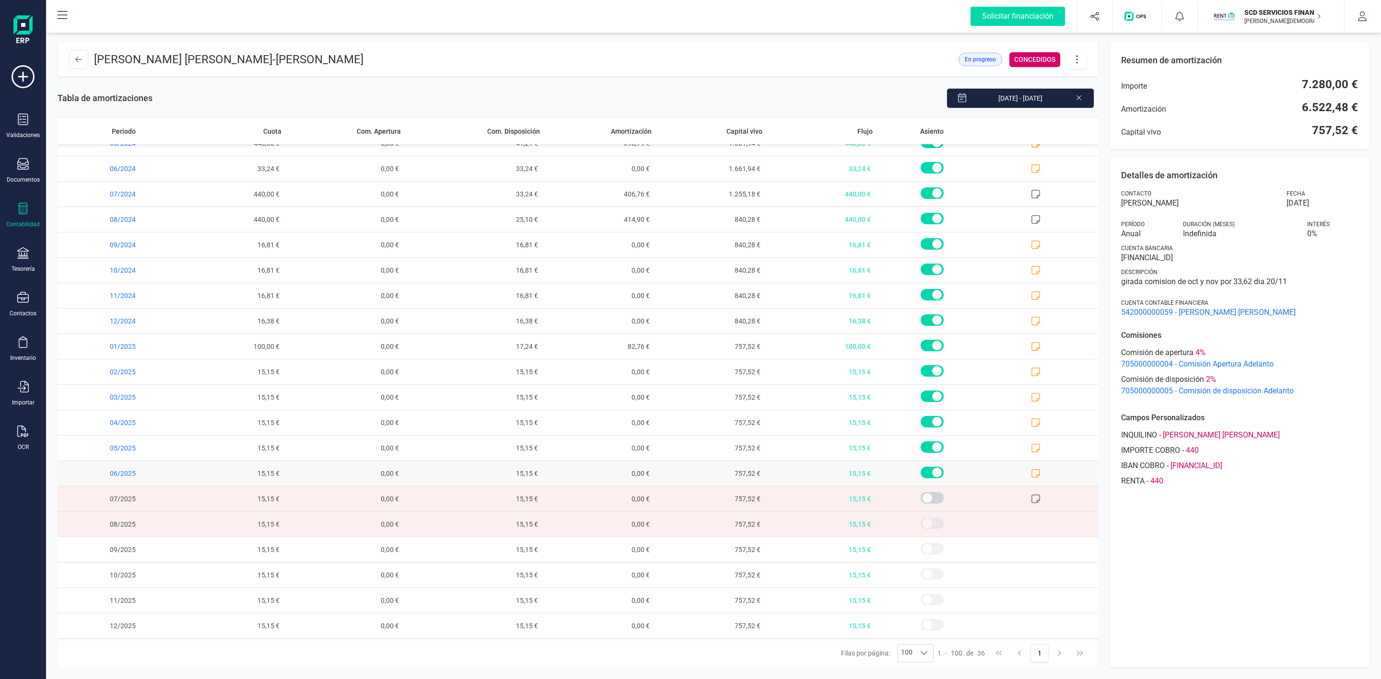
click at [1031, 477] on icon at bounding box center [1036, 474] width 10 height 10
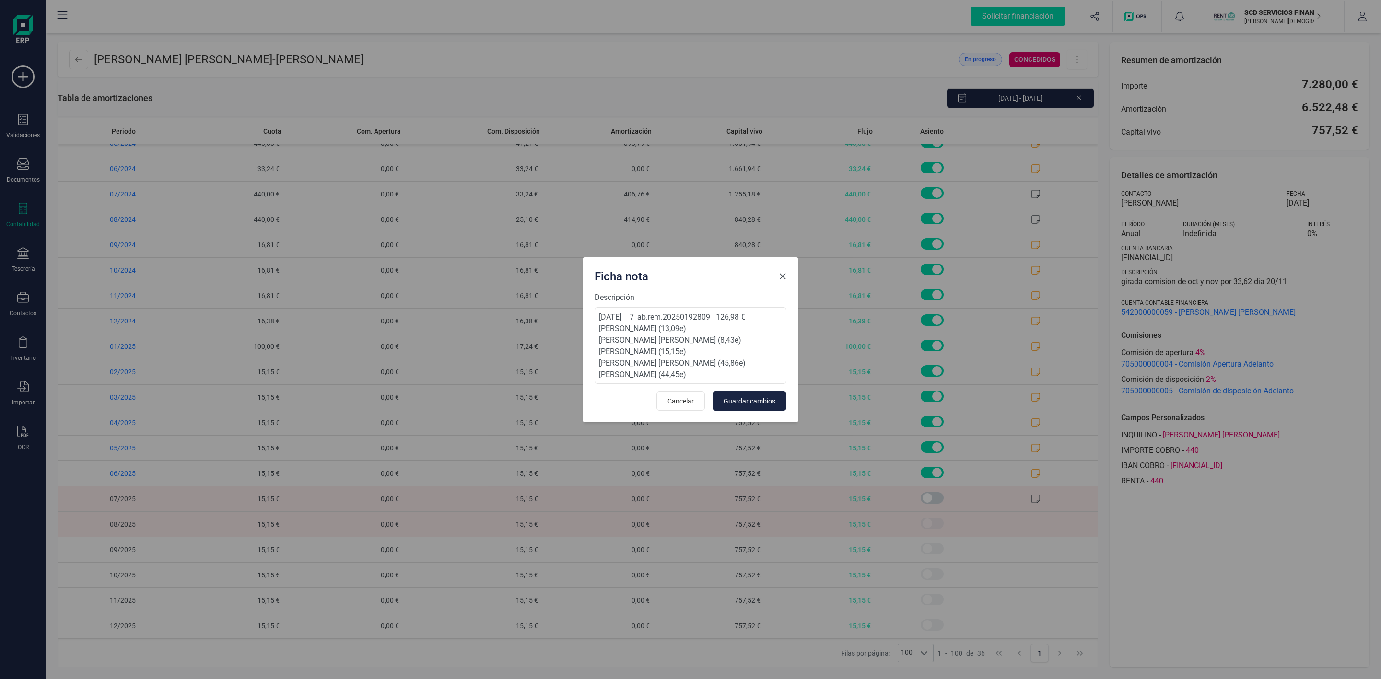
click at [782, 275] on span "Close" at bounding box center [783, 277] width 8 height 8
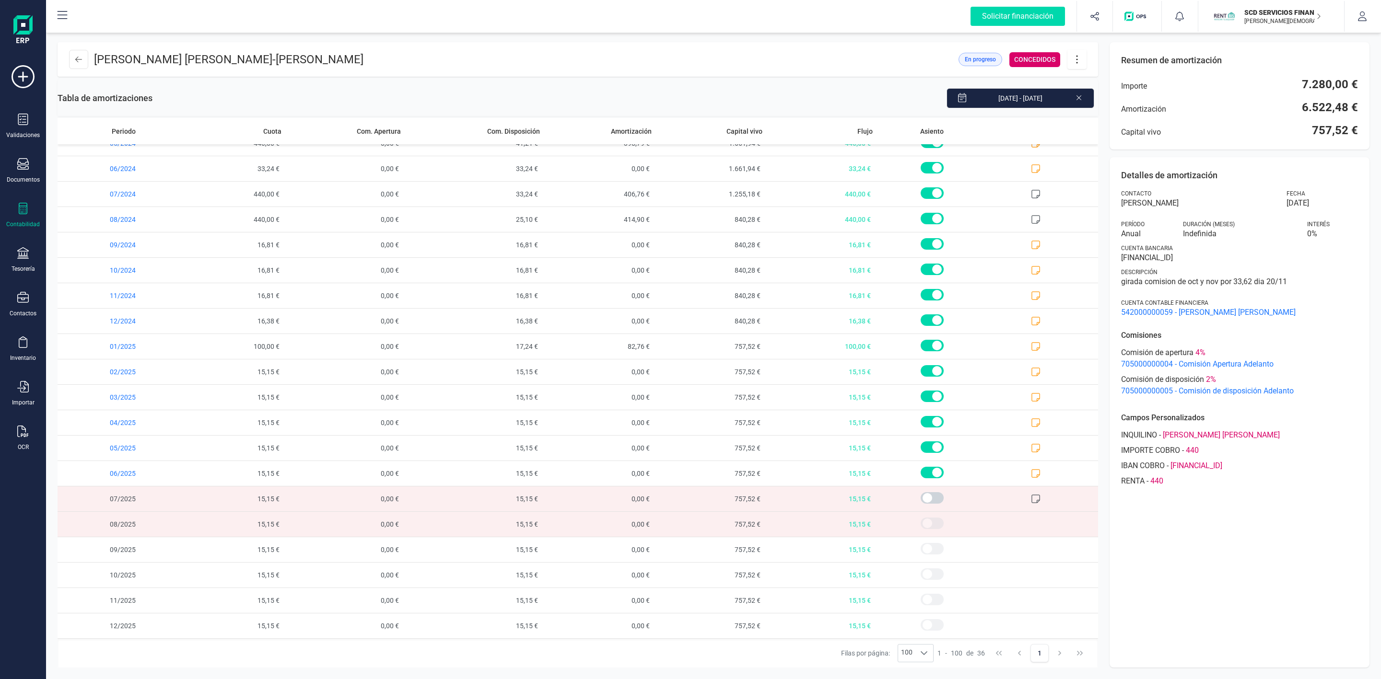
click at [1291, 574] on div "Detalles de amortización Contacto [PERSON_NAME] [DATE] Período Anual Duración (…" at bounding box center [1239, 412] width 260 height 511
click at [84, 56] on button at bounding box center [78, 59] width 19 height 19
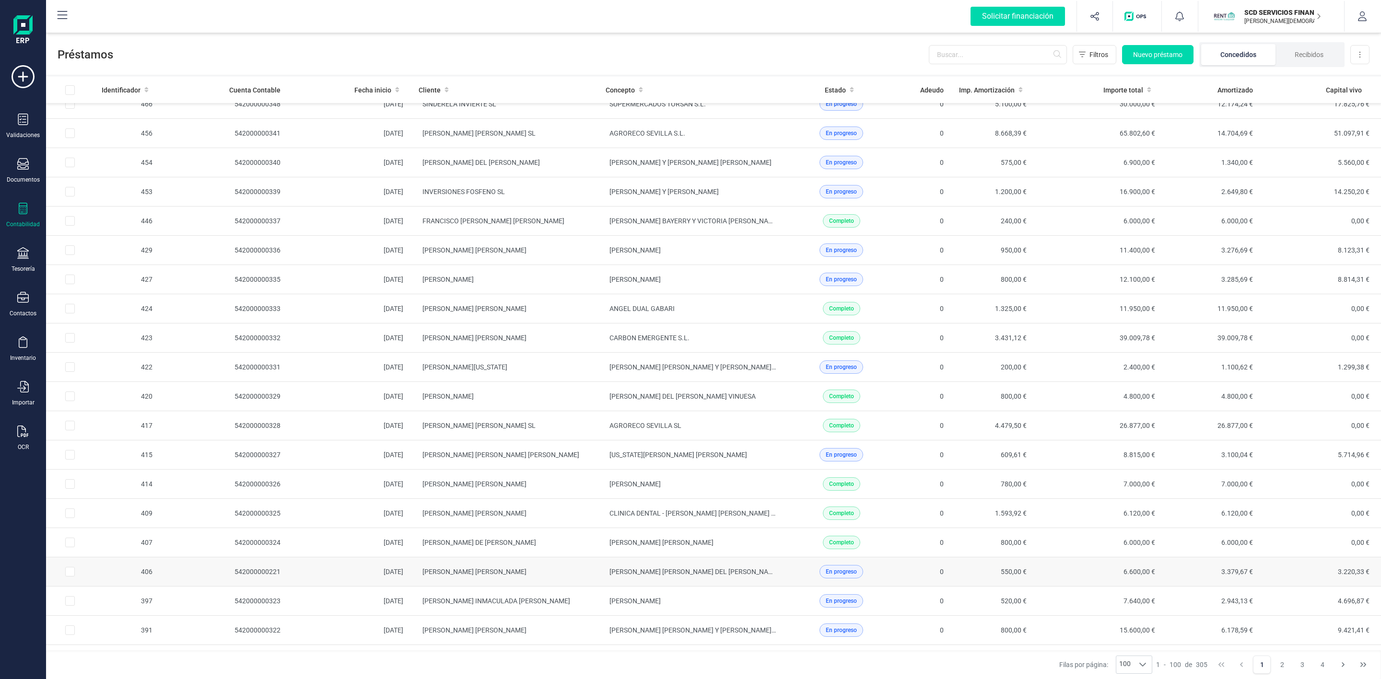
scroll to position [144, 0]
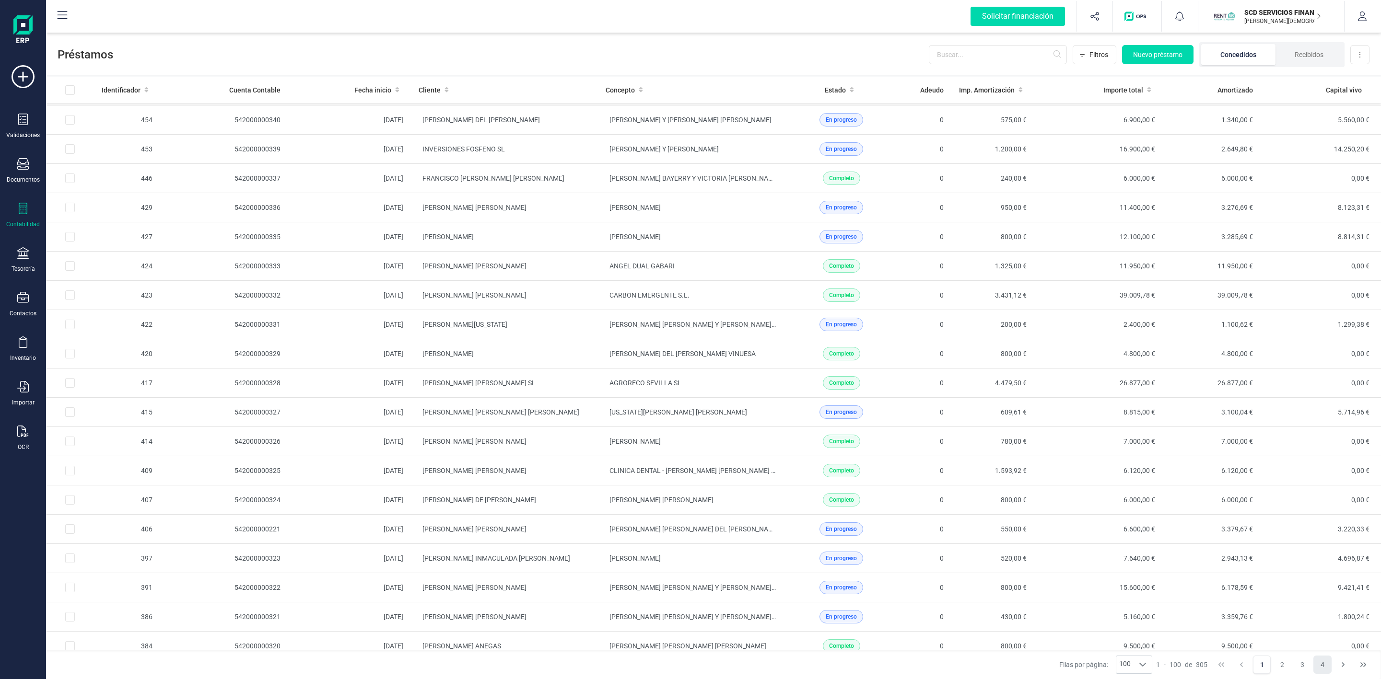
click at [1323, 660] on button "4" at bounding box center [1322, 665] width 18 height 18
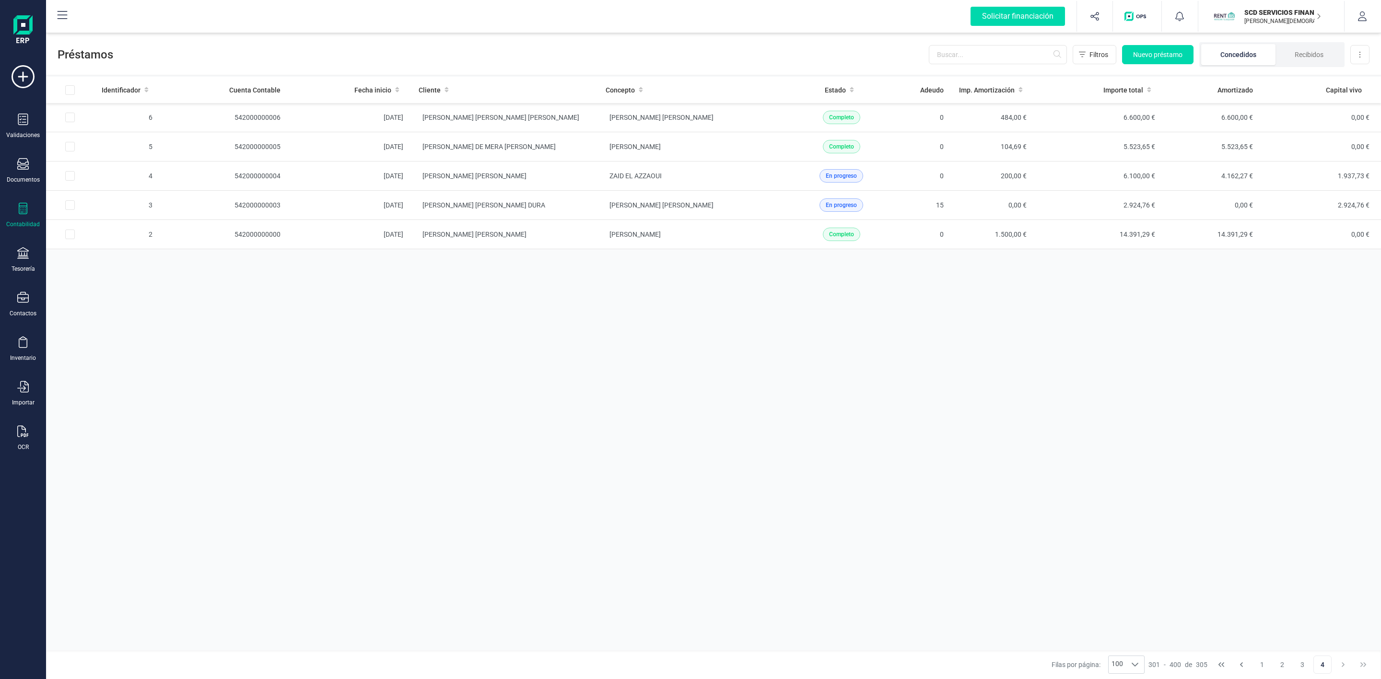
scroll to position [0, 0]
click at [1308, 665] on button "3" at bounding box center [1302, 665] width 18 height 18
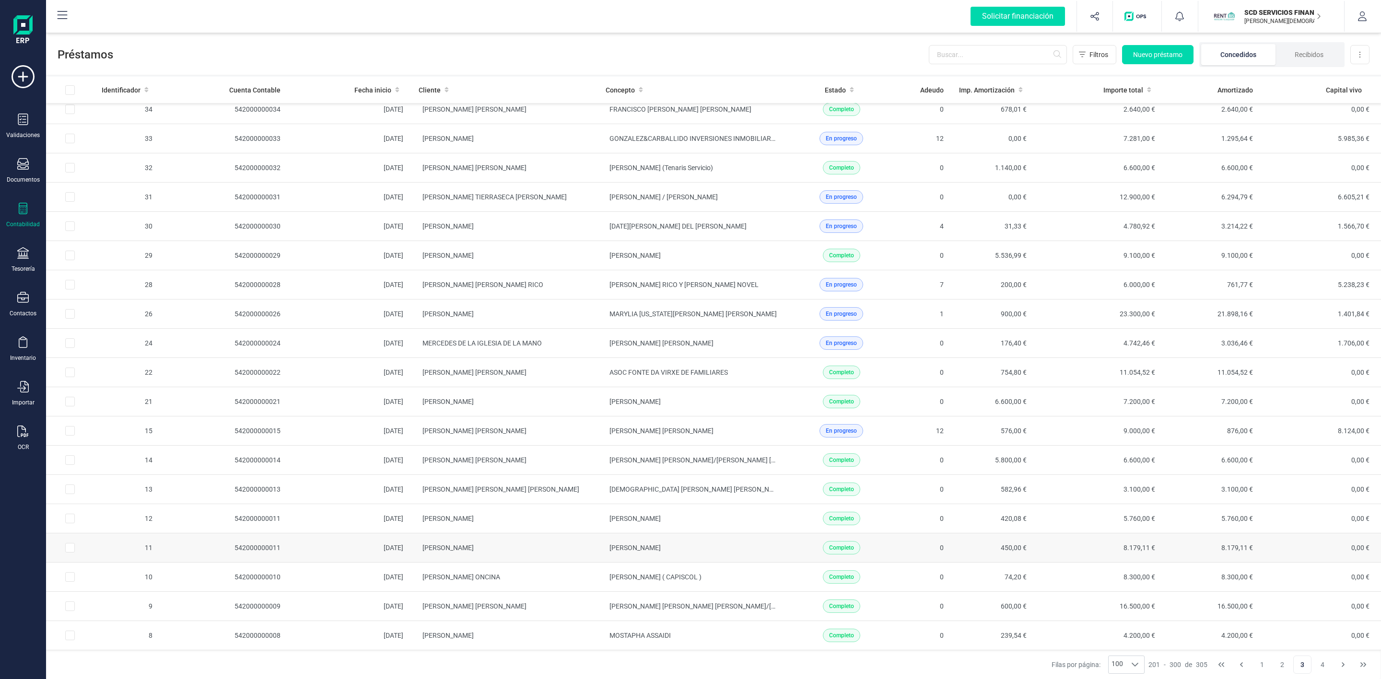
scroll to position [2446, 0]
click at [532, 308] on td "[PERSON_NAME]" at bounding box center [504, 314] width 187 height 29
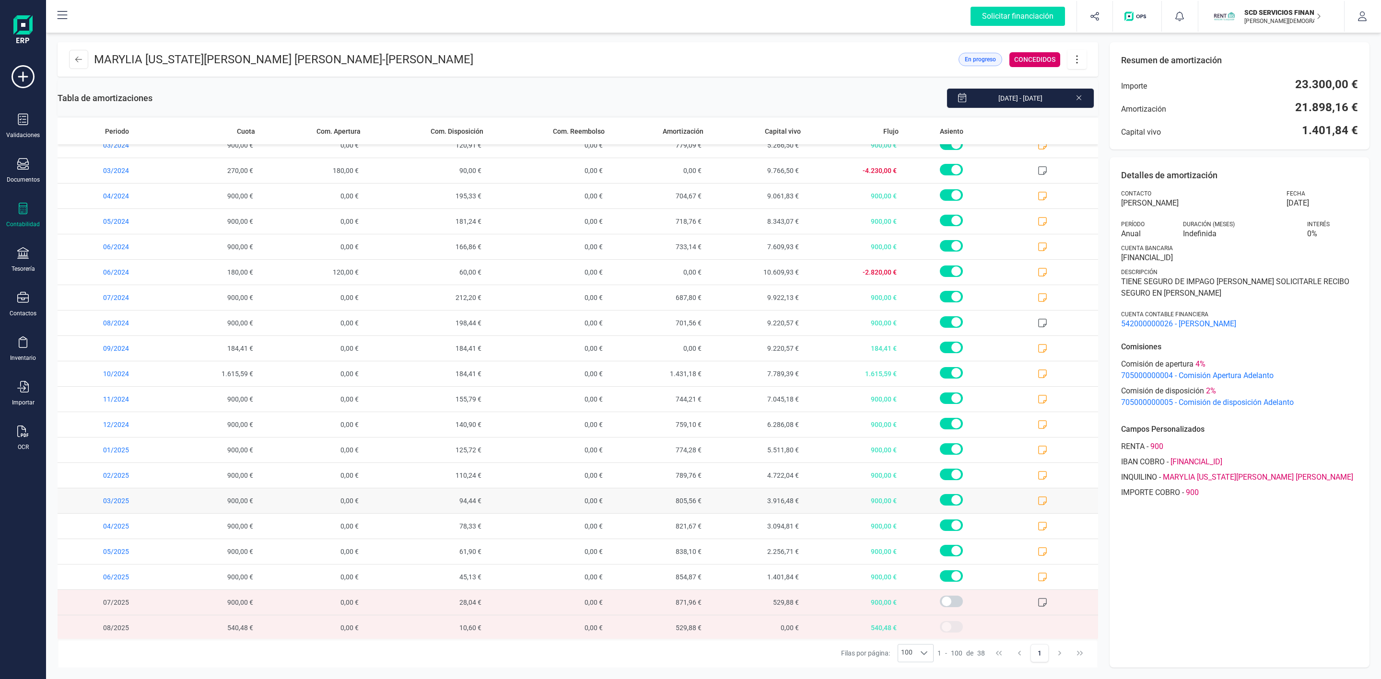
scroll to position [479, 0]
click at [1038, 572] on icon at bounding box center [1043, 576] width 10 height 10
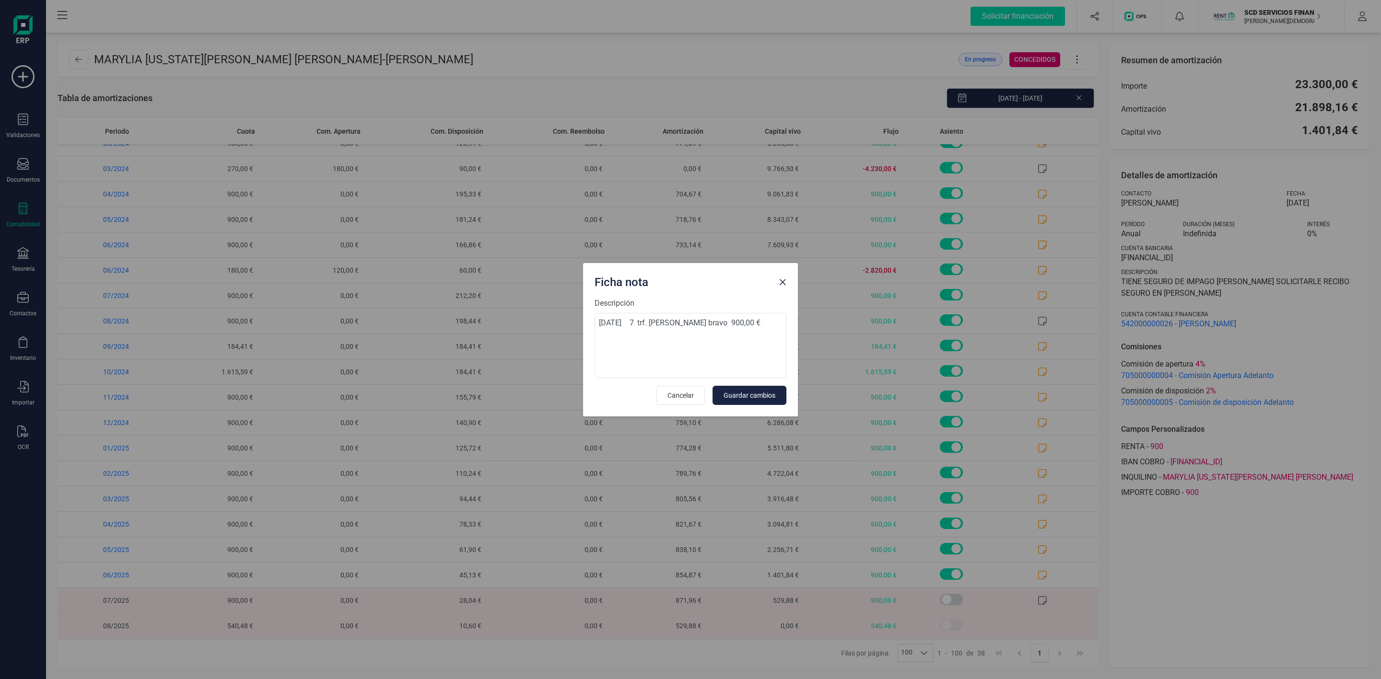
click at [1289, 614] on div "Ficha nota Descripción [DATE] 7 trf. [PERSON_NAME] bravo 900,00 € Cancelar Guar…" at bounding box center [690, 339] width 1381 height 679
click at [784, 279] on span "Close" at bounding box center [783, 283] width 8 height 8
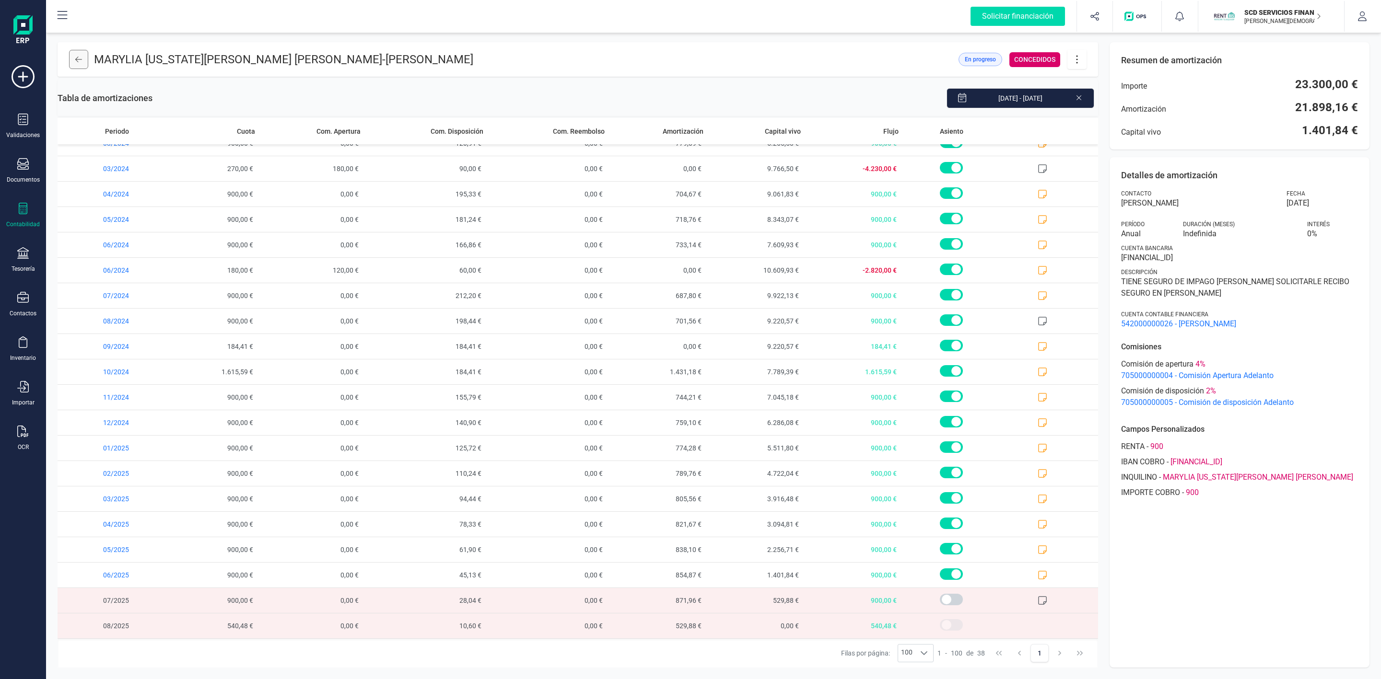
click at [78, 59] on icon at bounding box center [78, 60] width 7 height 8
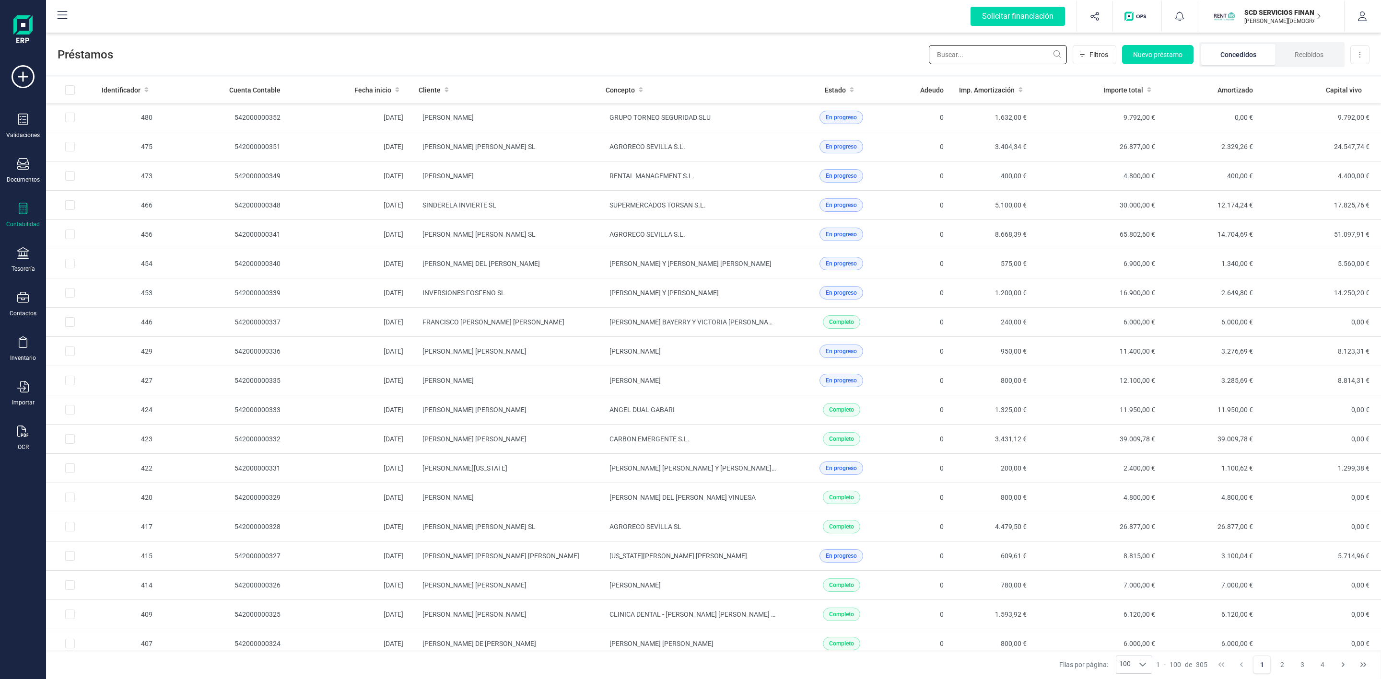
click at [997, 55] on input "text" at bounding box center [998, 54] width 138 height 19
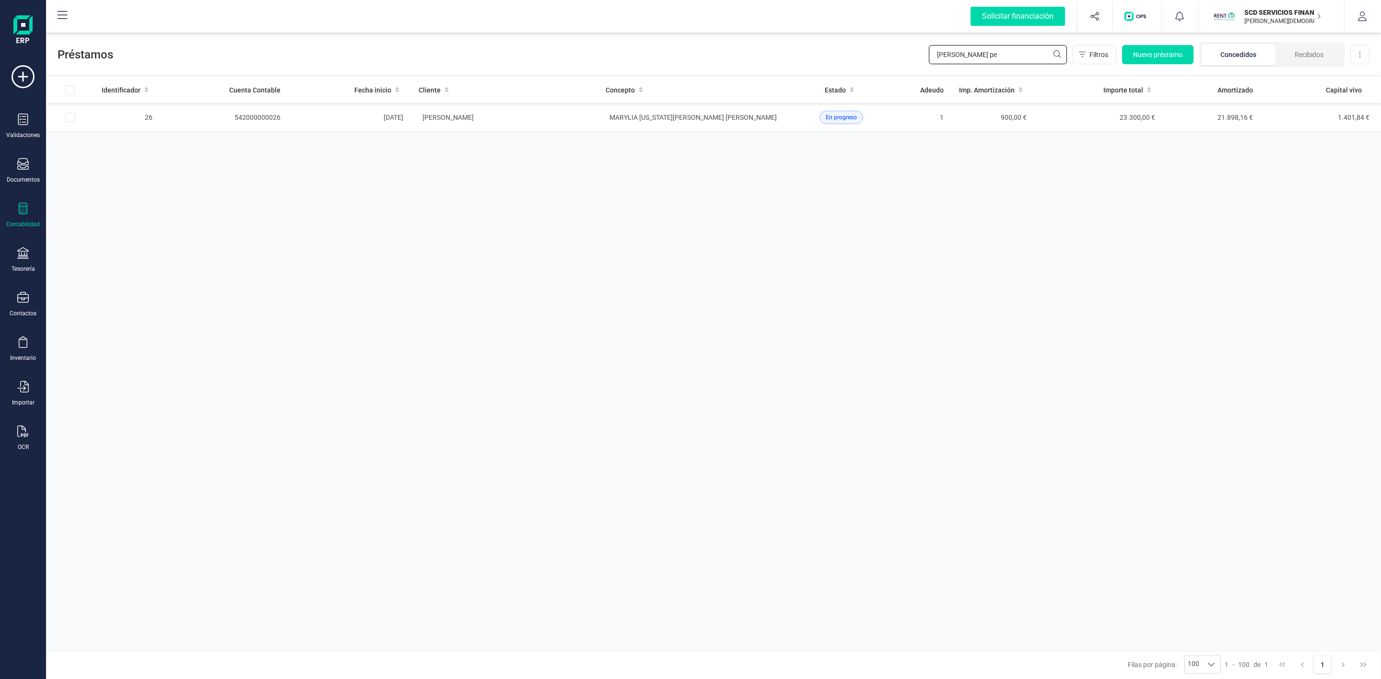
type input "[PERSON_NAME] pe"
click at [771, 124] on td "MARYLIA [US_STATE][PERSON_NAME] [PERSON_NAME]" at bounding box center [691, 117] width 187 height 29
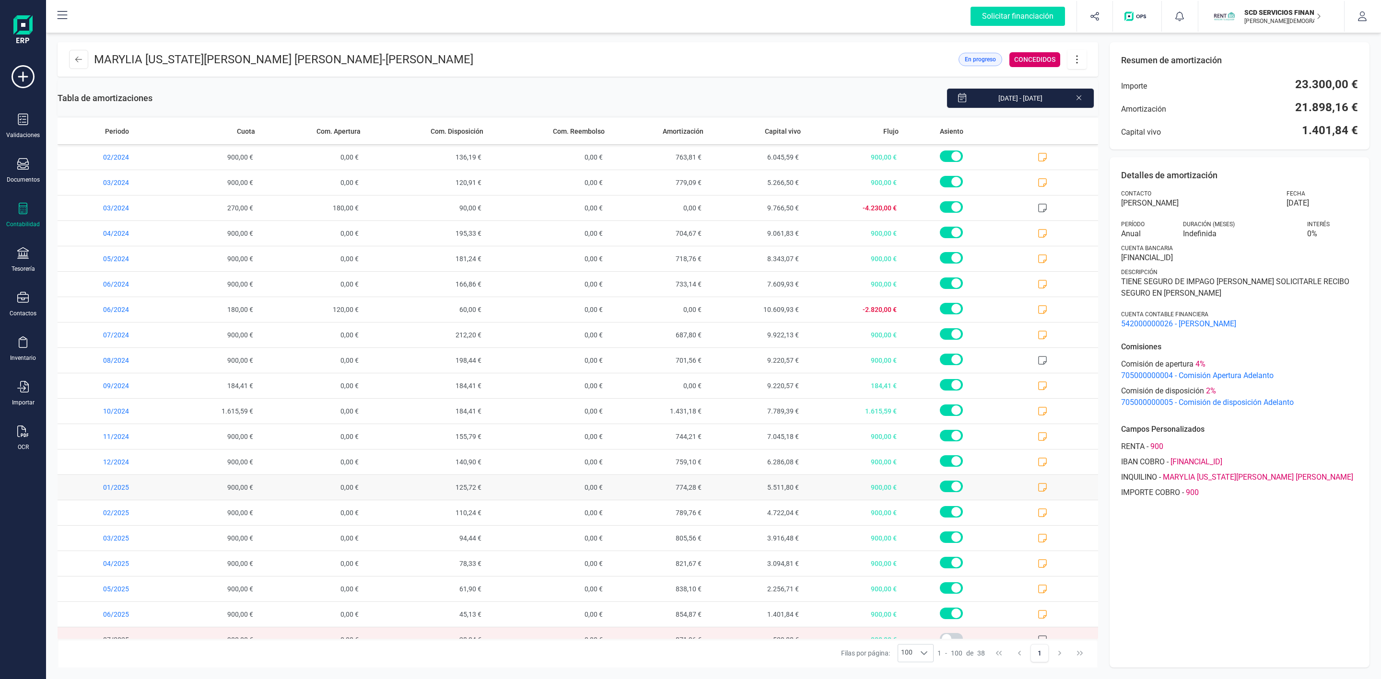
scroll to position [479, 0]
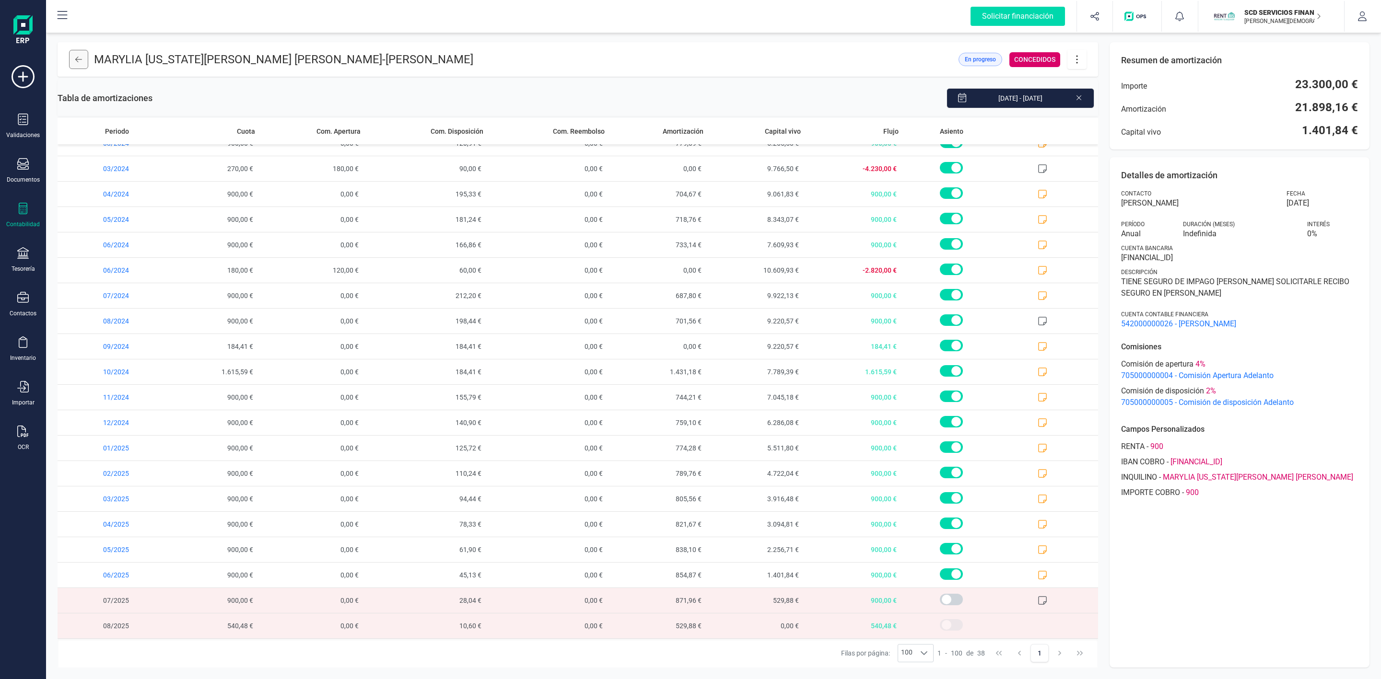
click at [81, 57] on icon at bounding box center [78, 60] width 7 height 8
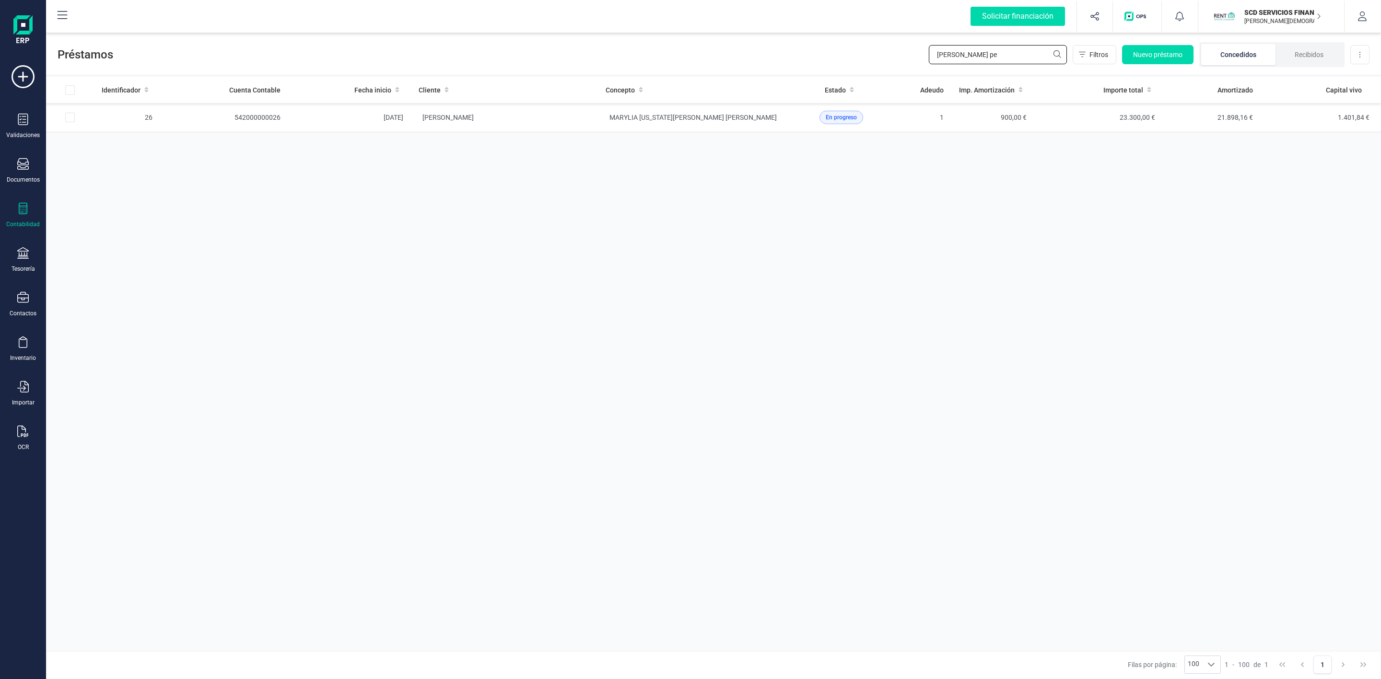
click at [858, 62] on div "Préstamos [PERSON_NAME] pe Filtros Nuevo préstamo Concedidos Recibidos Descarga…" at bounding box center [713, 53] width 1335 height 44
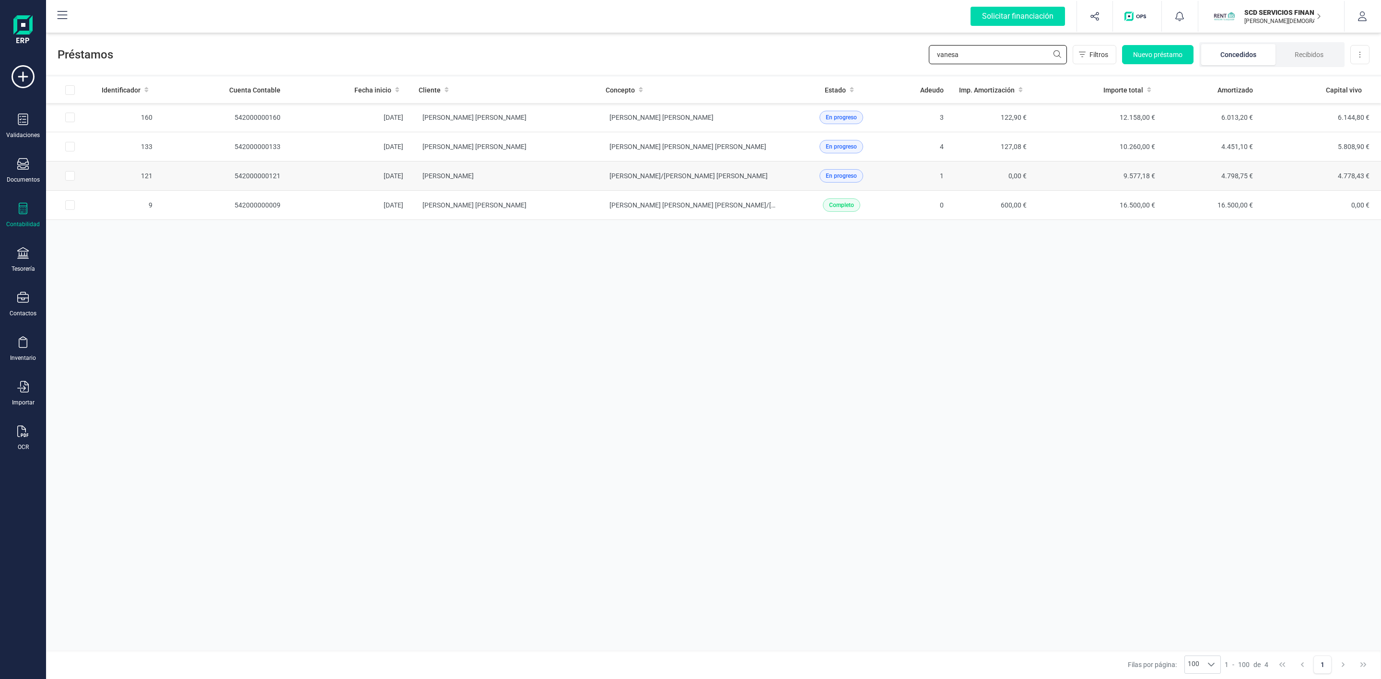
type input "vanesa"
click at [586, 179] on td "[PERSON_NAME]" at bounding box center [504, 176] width 187 height 29
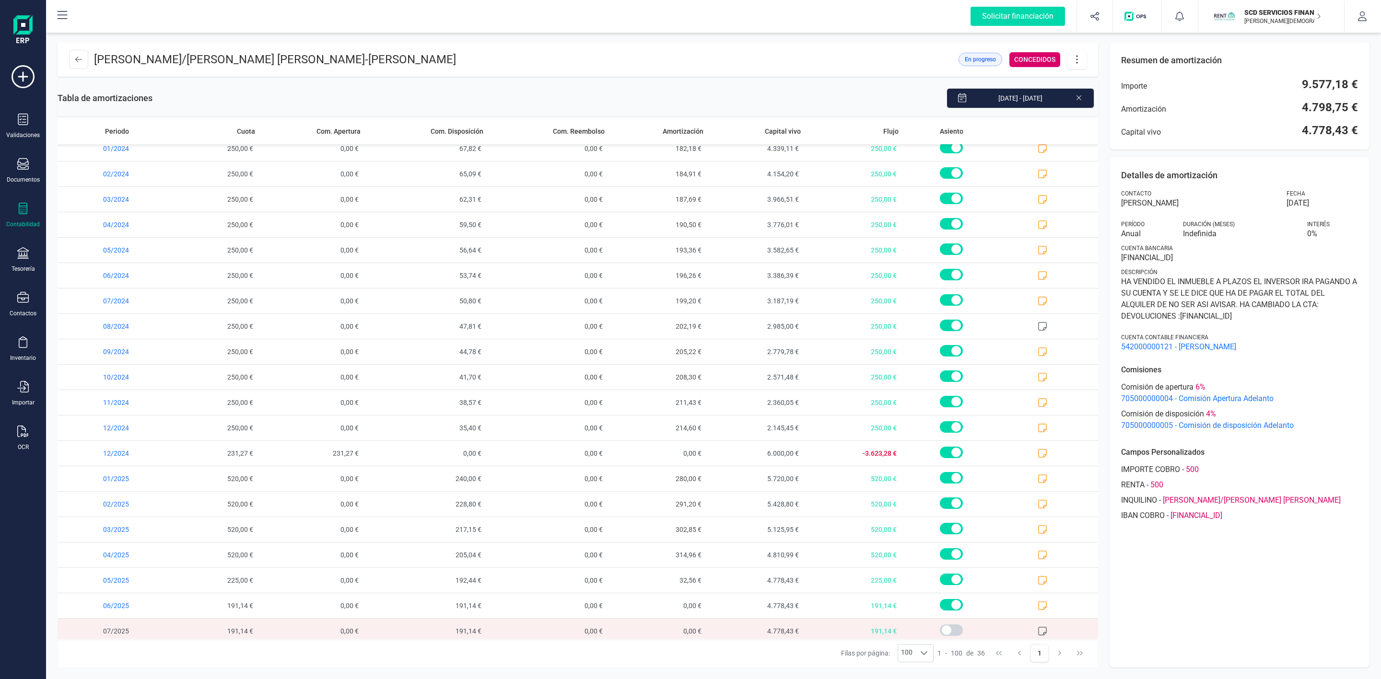
scroll to position [428, 0]
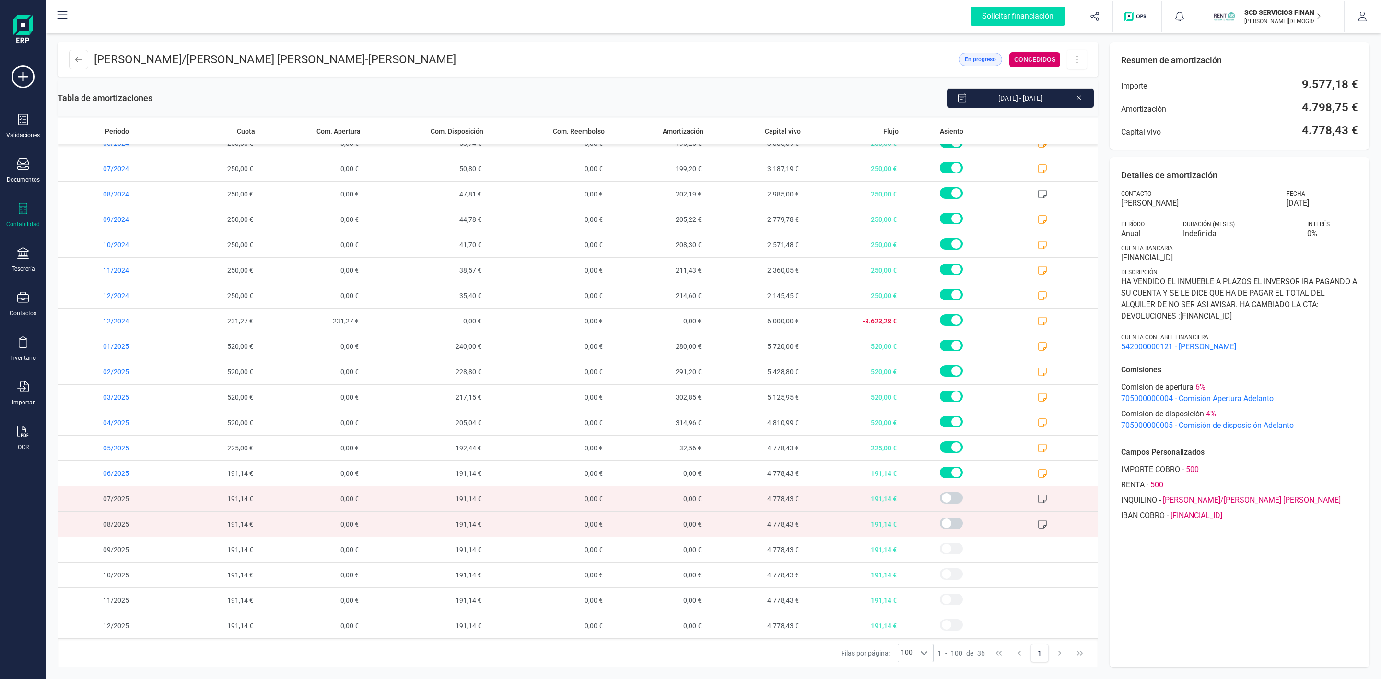
click at [26, 299] on icon at bounding box center [23, 297] width 12 height 11
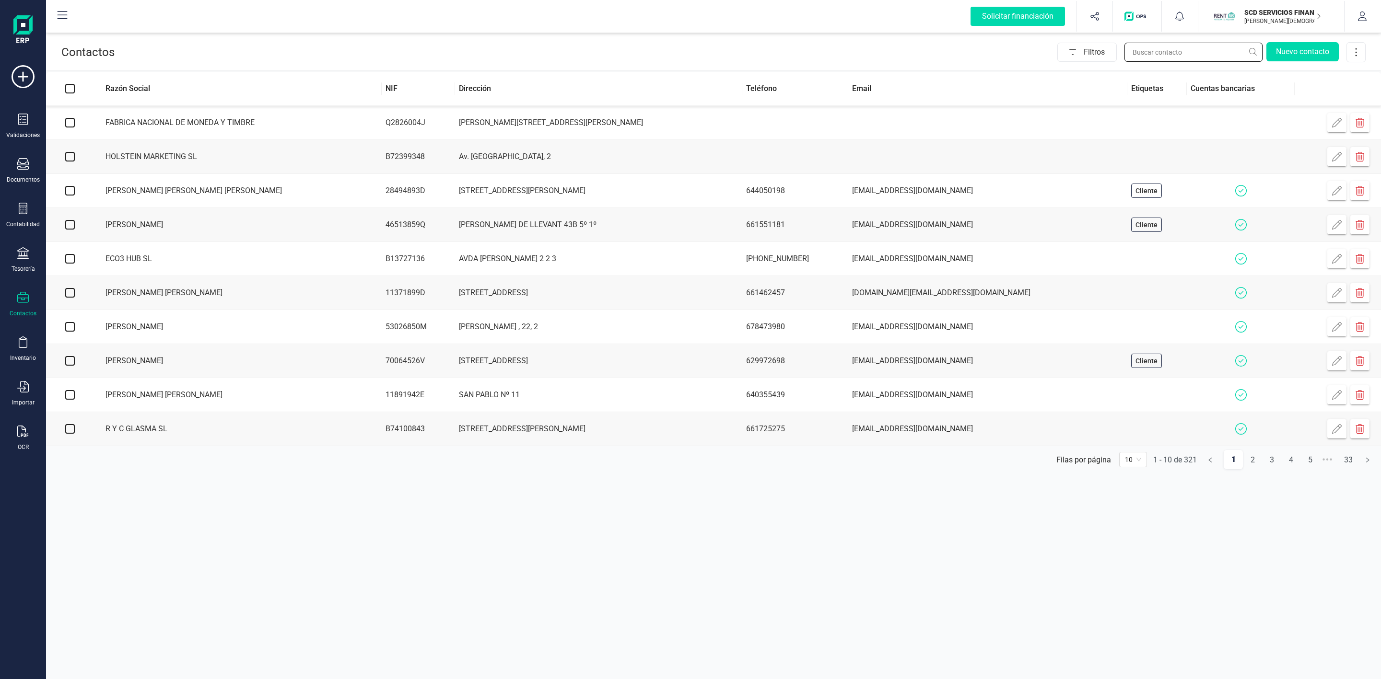
click at [1167, 52] on input "text" at bounding box center [1193, 52] width 138 height 19
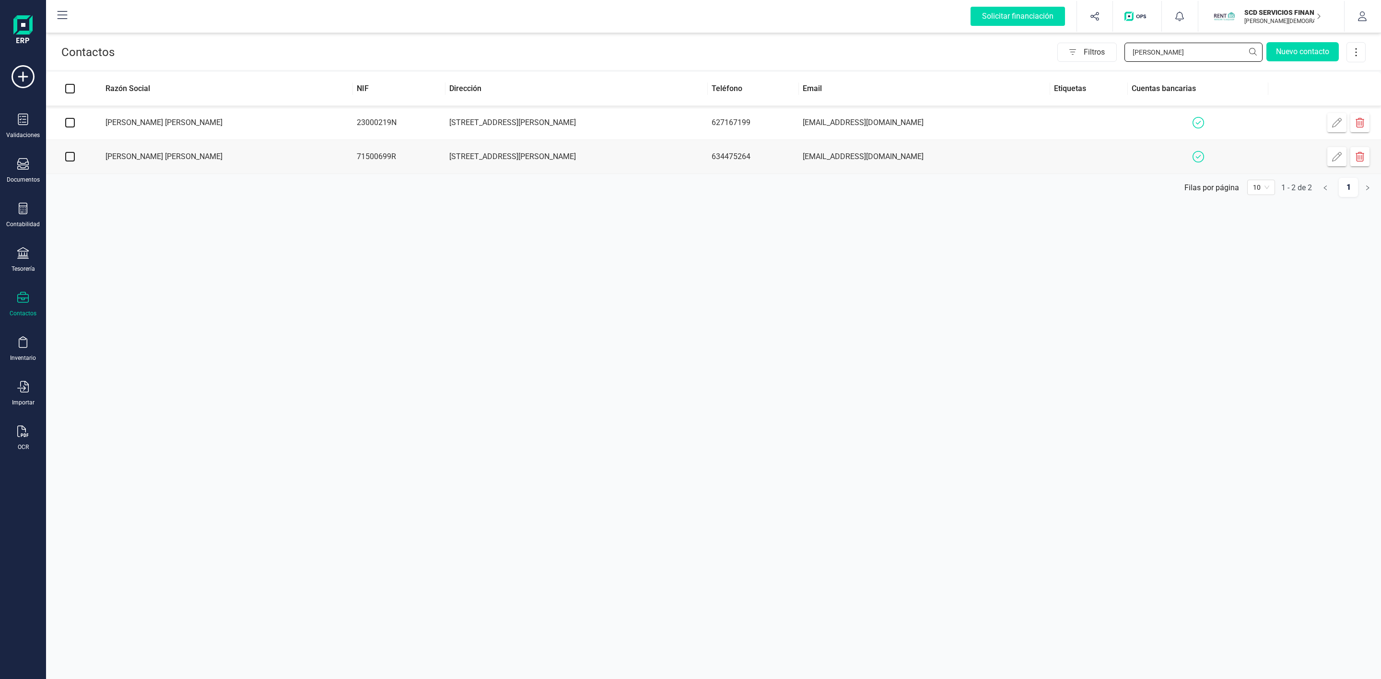
type input "[PERSON_NAME]"
click at [895, 125] on td "[EMAIL_ADDRESS][DOMAIN_NAME]" at bounding box center [924, 123] width 251 height 34
